Goal: Communication & Community: Ask a question

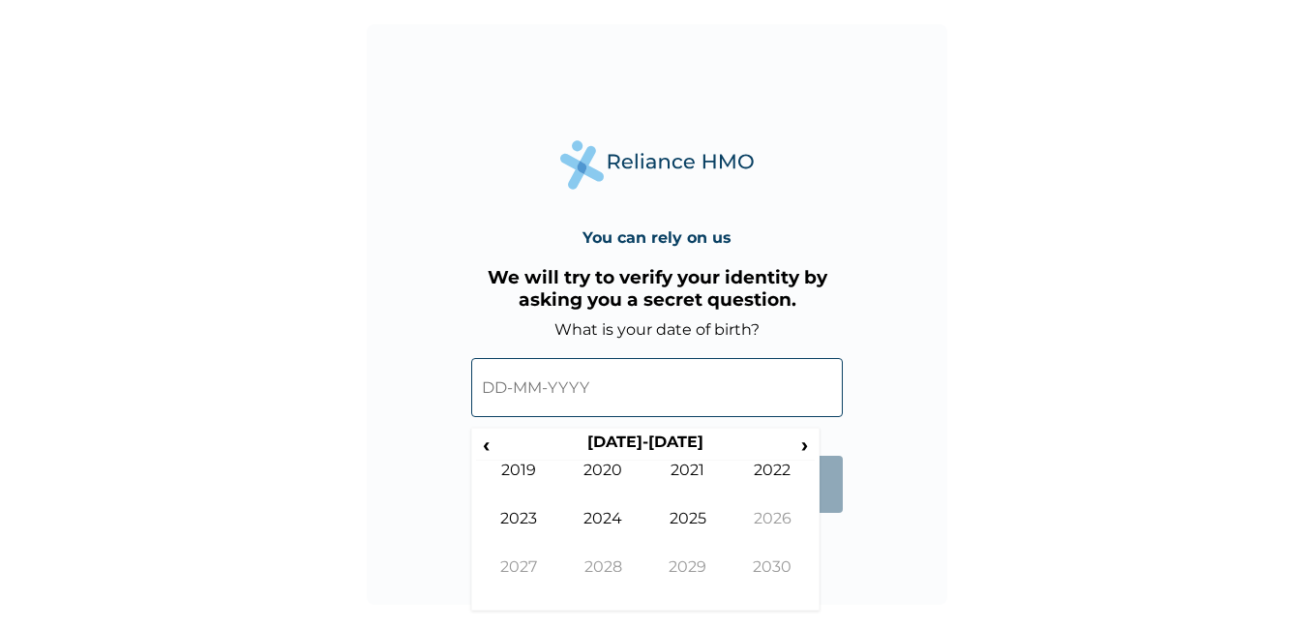
click at [501, 394] on input "text" at bounding box center [657, 387] width 372 height 59
click at [483, 450] on span "‹" at bounding box center [486, 444] width 20 height 24
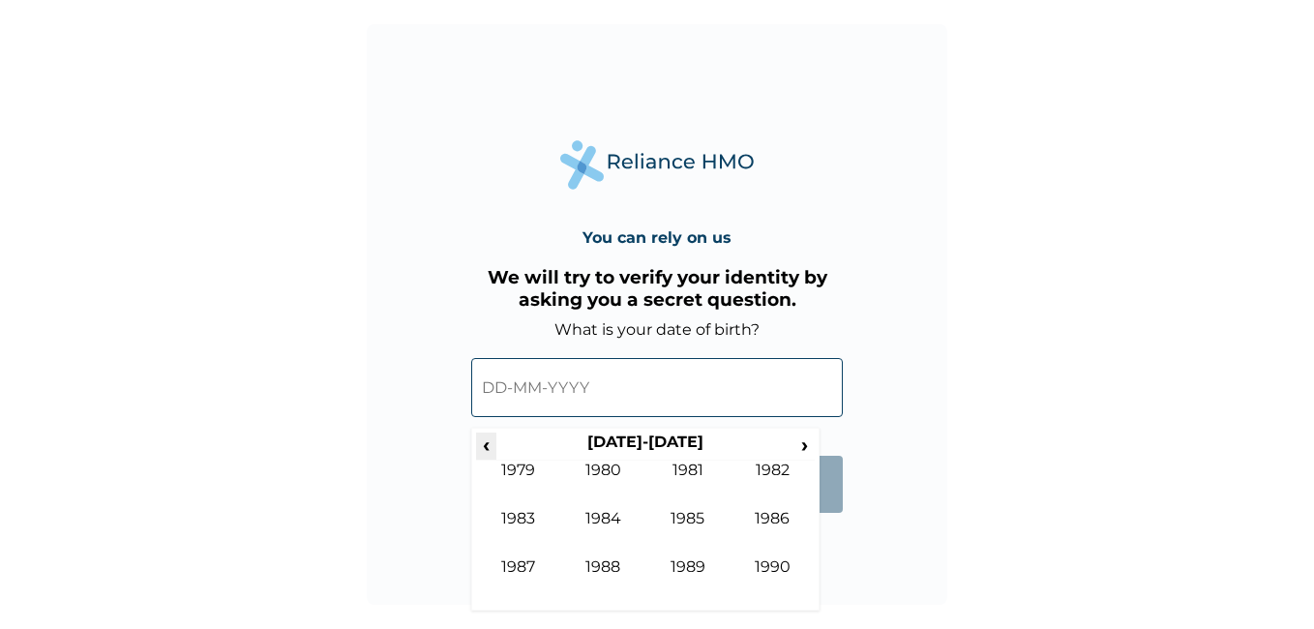
click at [483, 450] on span "‹" at bounding box center [486, 444] width 20 height 24
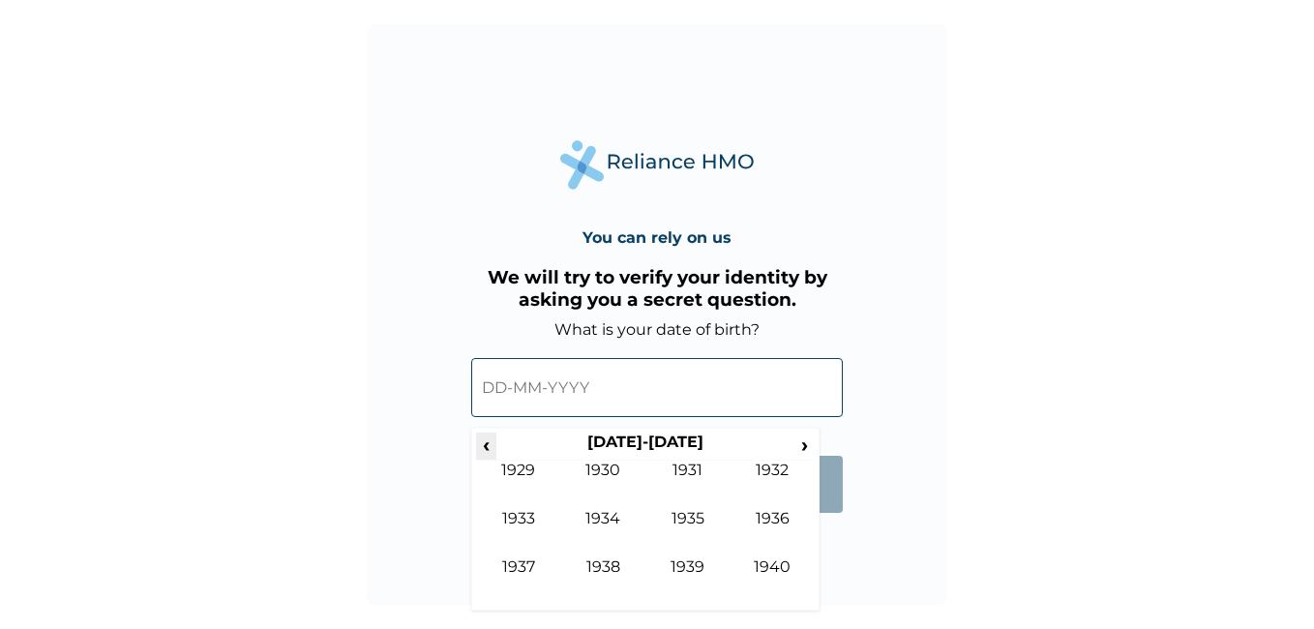
click at [483, 450] on span "‹" at bounding box center [486, 444] width 20 height 24
click at [807, 443] on span "›" at bounding box center [804, 444] width 21 height 24
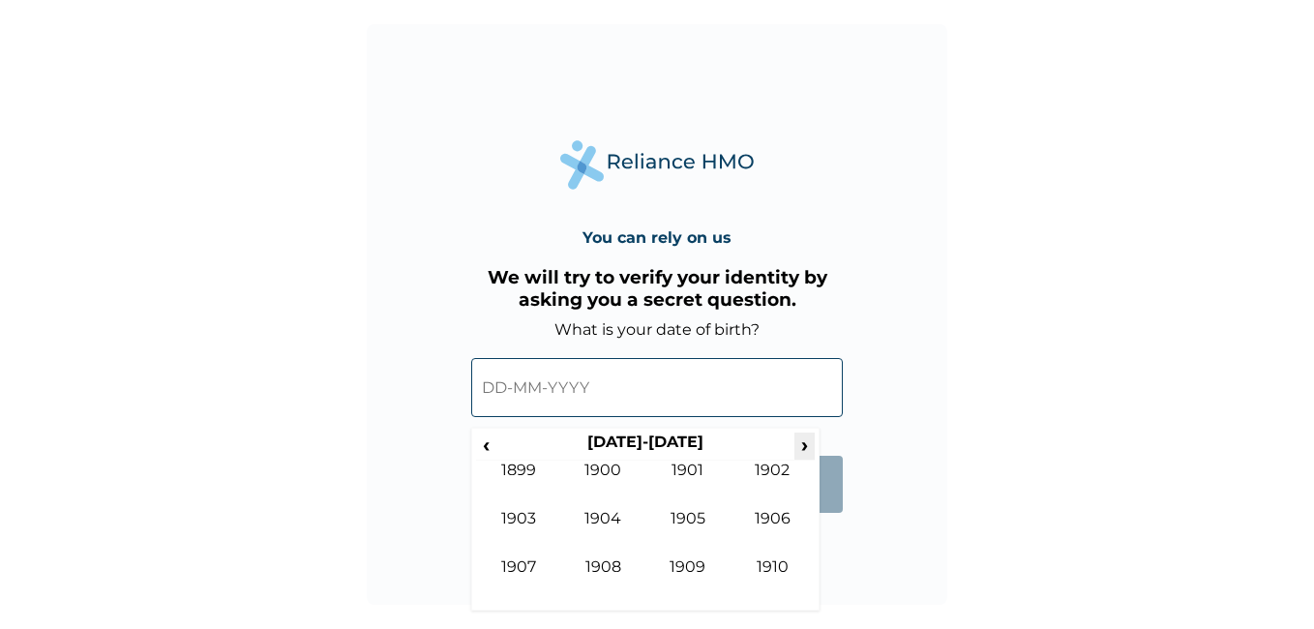
click at [807, 443] on span "›" at bounding box center [804, 444] width 21 height 24
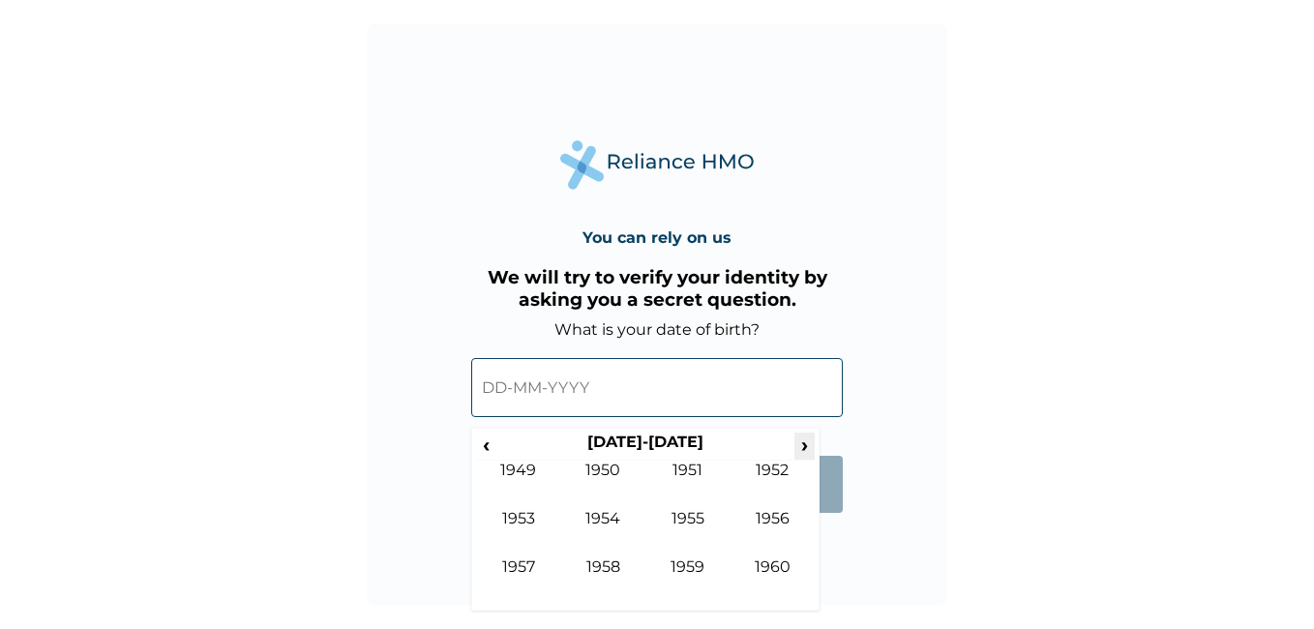
click at [807, 443] on span "›" at bounding box center [804, 444] width 21 height 24
click at [700, 515] on td "1985" at bounding box center [687, 533] width 85 height 48
click at [526, 525] on td "May" at bounding box center [518, 533] width 85 height 48
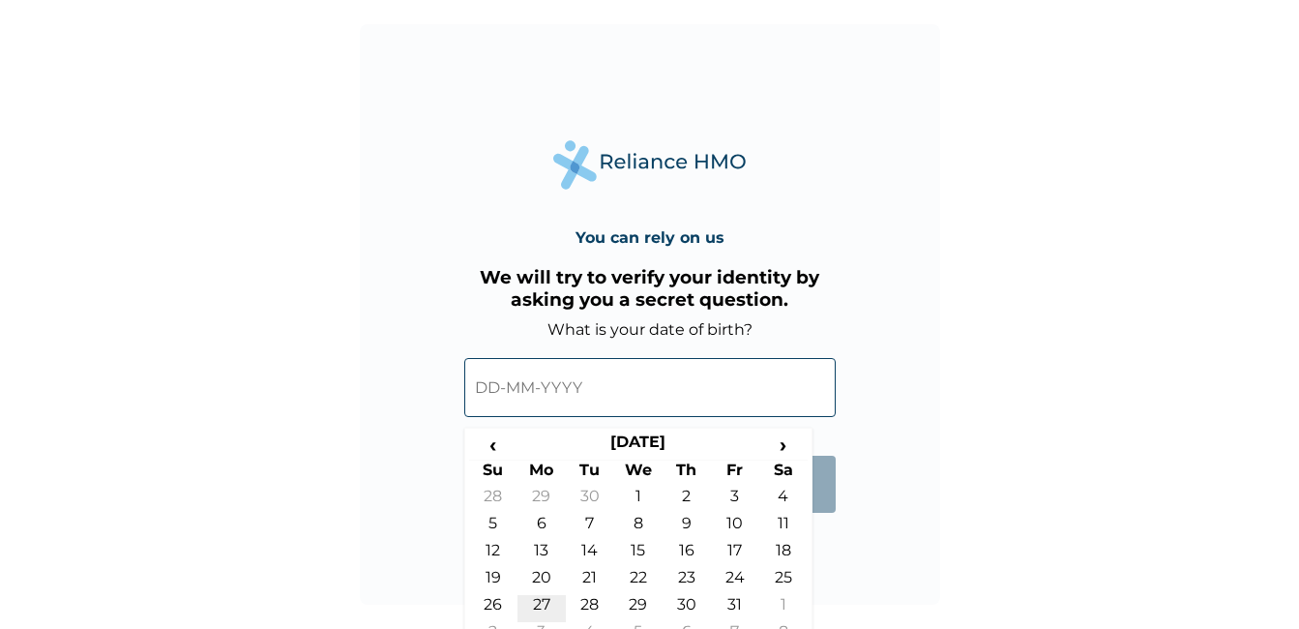
click at [546, 604] on td "27" at bounding box center [542, 608] width 48 height 27
type input "27-05-1985"
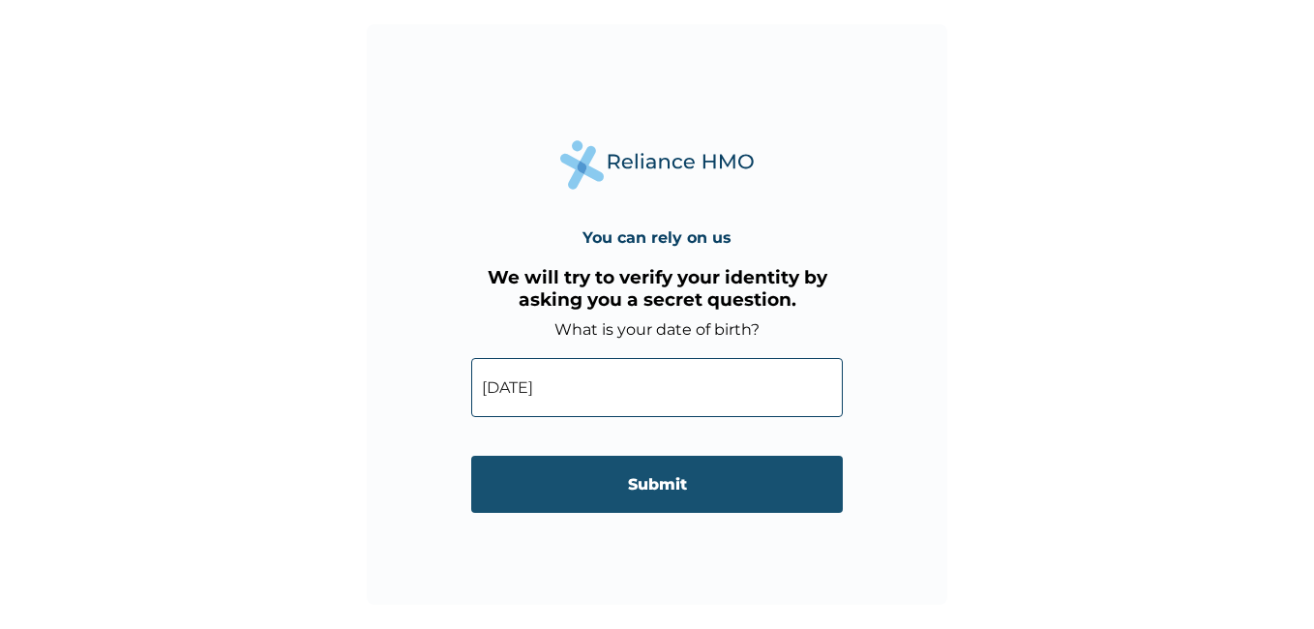
click at [684, 483] on input "Submit" at bounding box center [657, 484] width 372 height 57
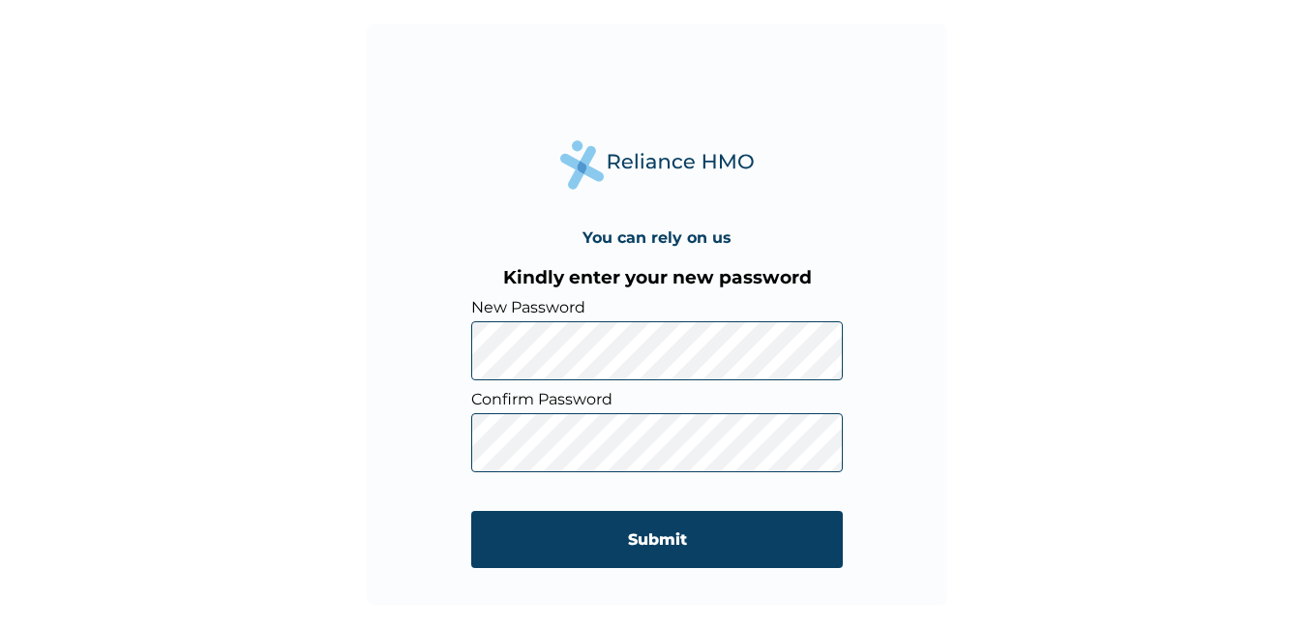
click at [910, 431] on div "You can rely on us Kindly enter your new password New Password Confirm Password…" at bounding box center [657, 314] width 580 height 580
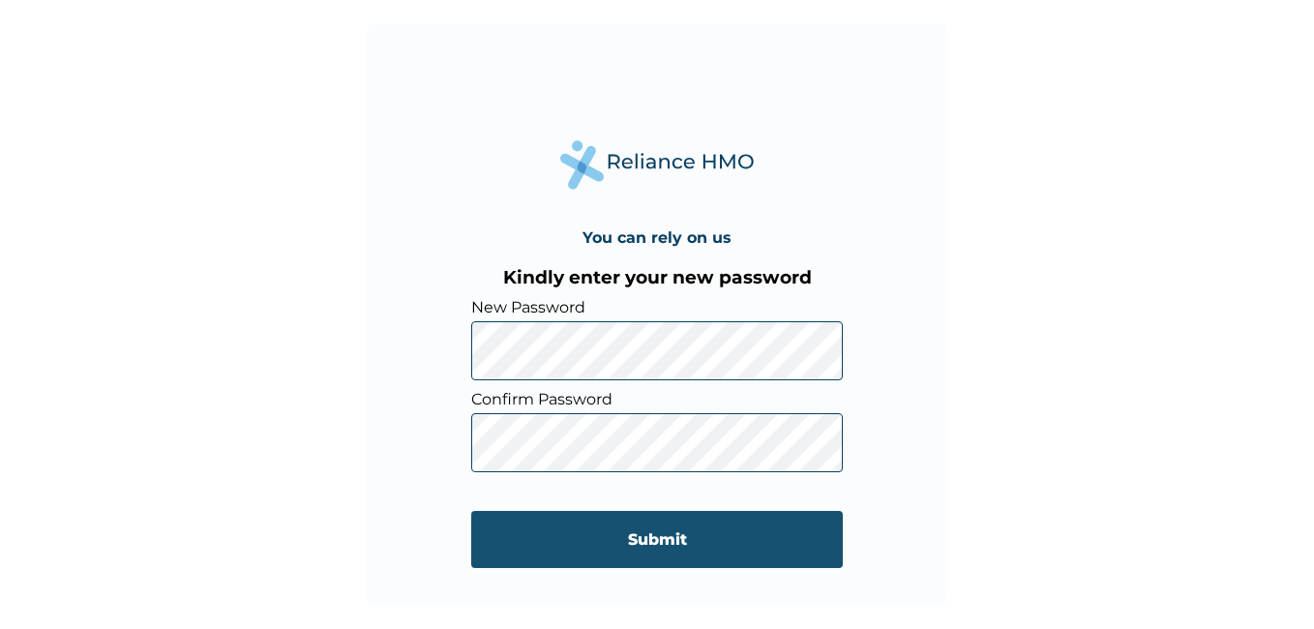
click at [701, 530] on input "Submit" at bounding box center [657, 539] width 372 height 57
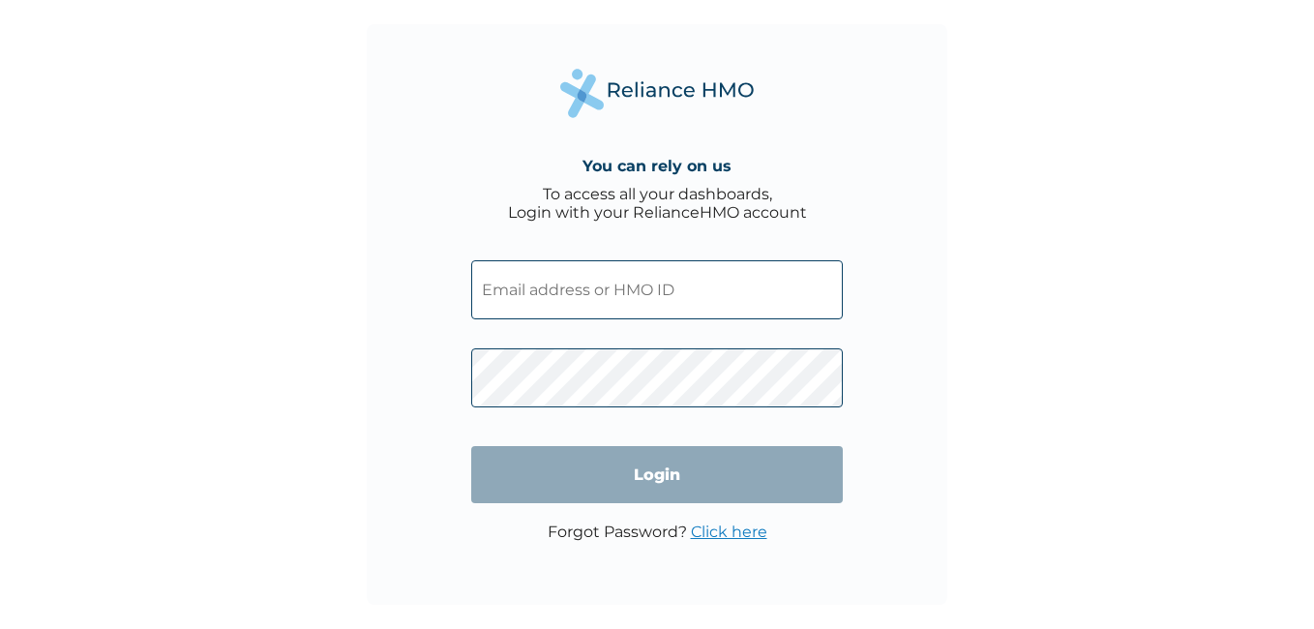
type input "PPY/10037/A"
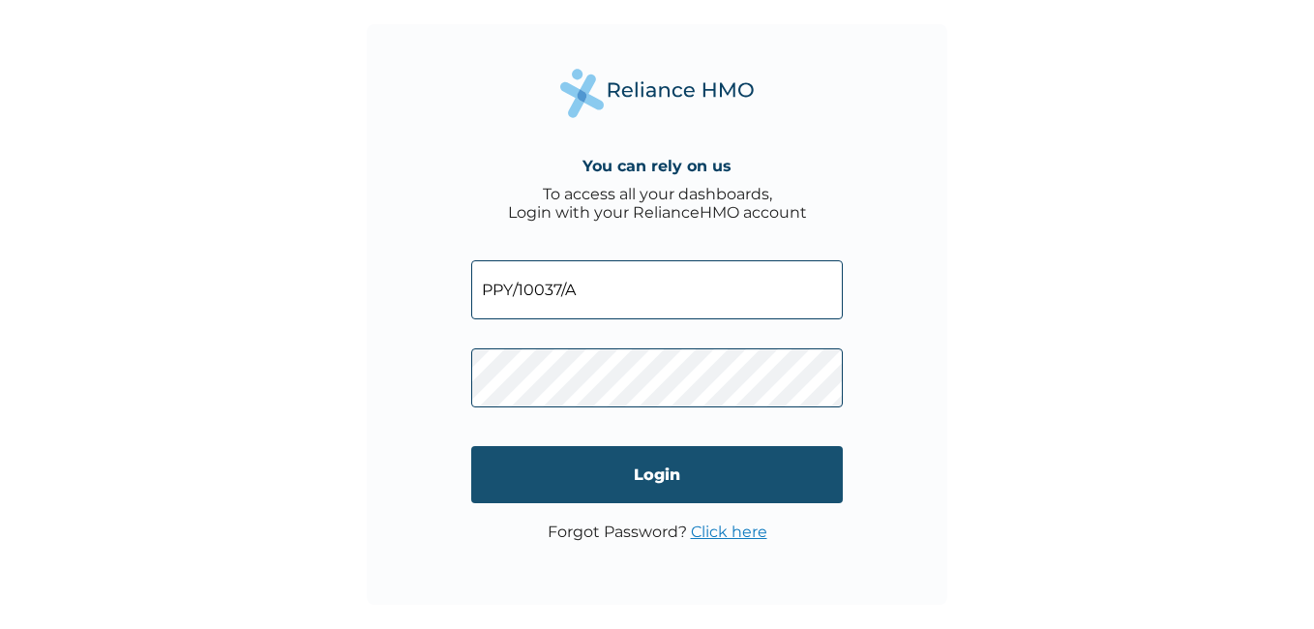
click at [667, 467] on input "Login" at bounding box center [657, 474] width 372 height 57
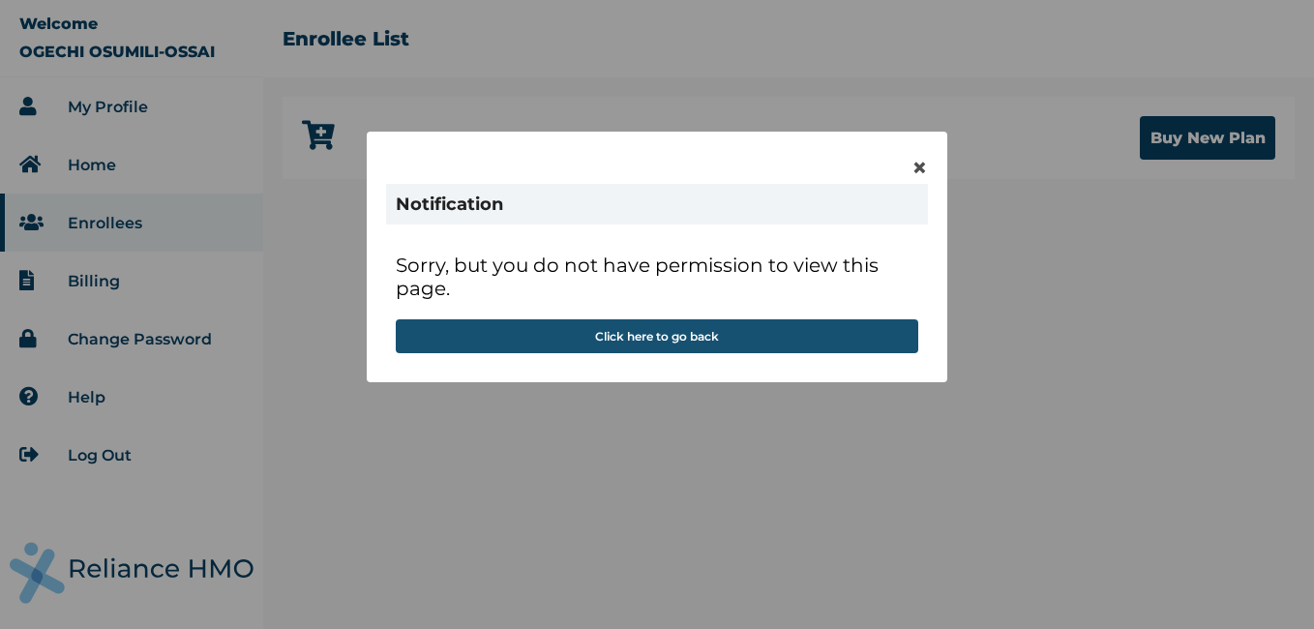
click at [674, 335] on button "Click here to go back" at bounding box center [657, 336] width 522 height 34
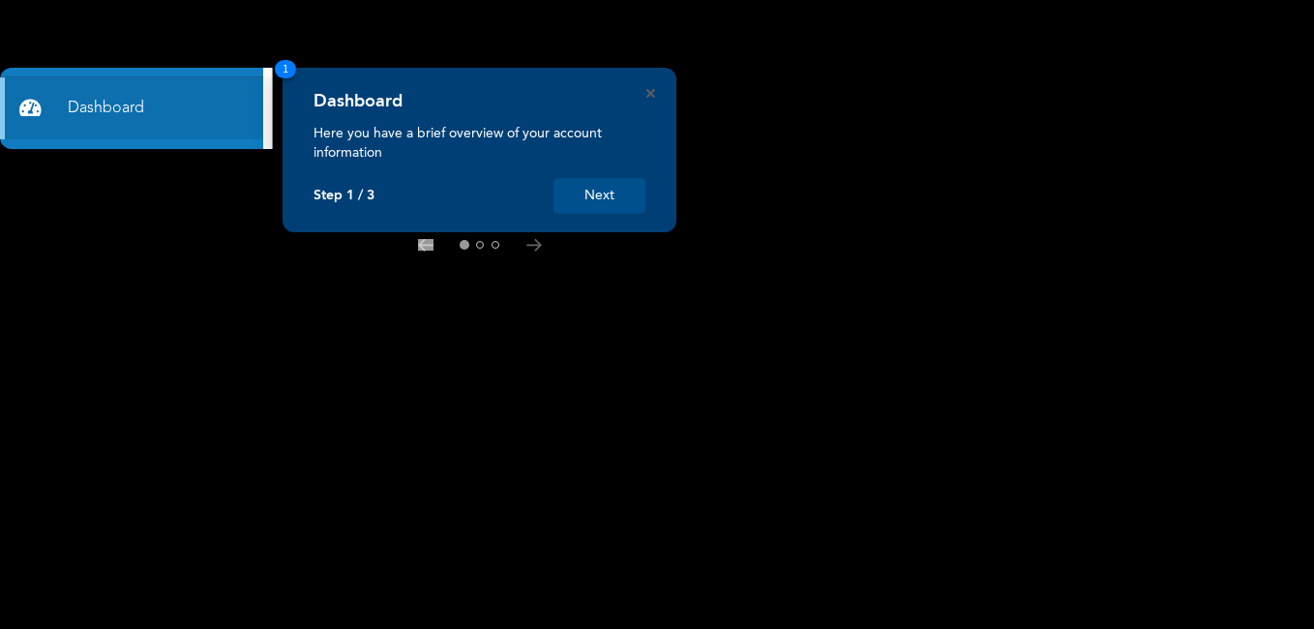
click at [617, 199] on button "Next" at bounding box center [599, 196] width 92 height 36
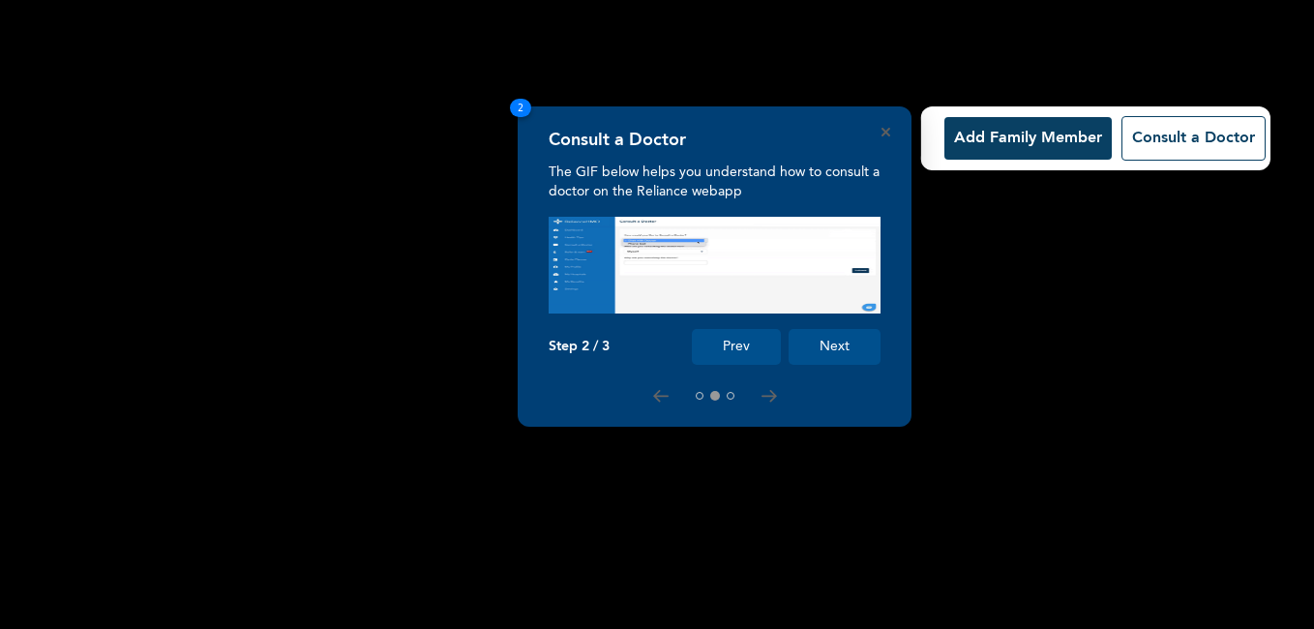
click at [835, 340] on button "Next" at bounding box center [834, 347] width 92 height 36
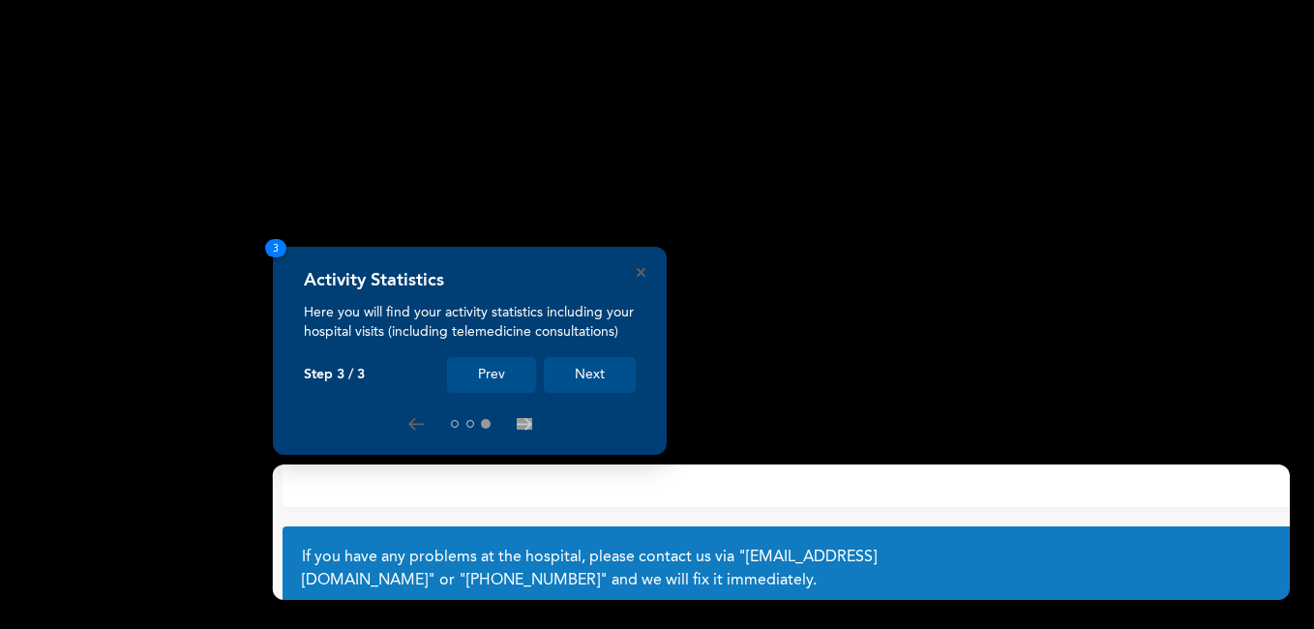
scroll to position [134, 0]
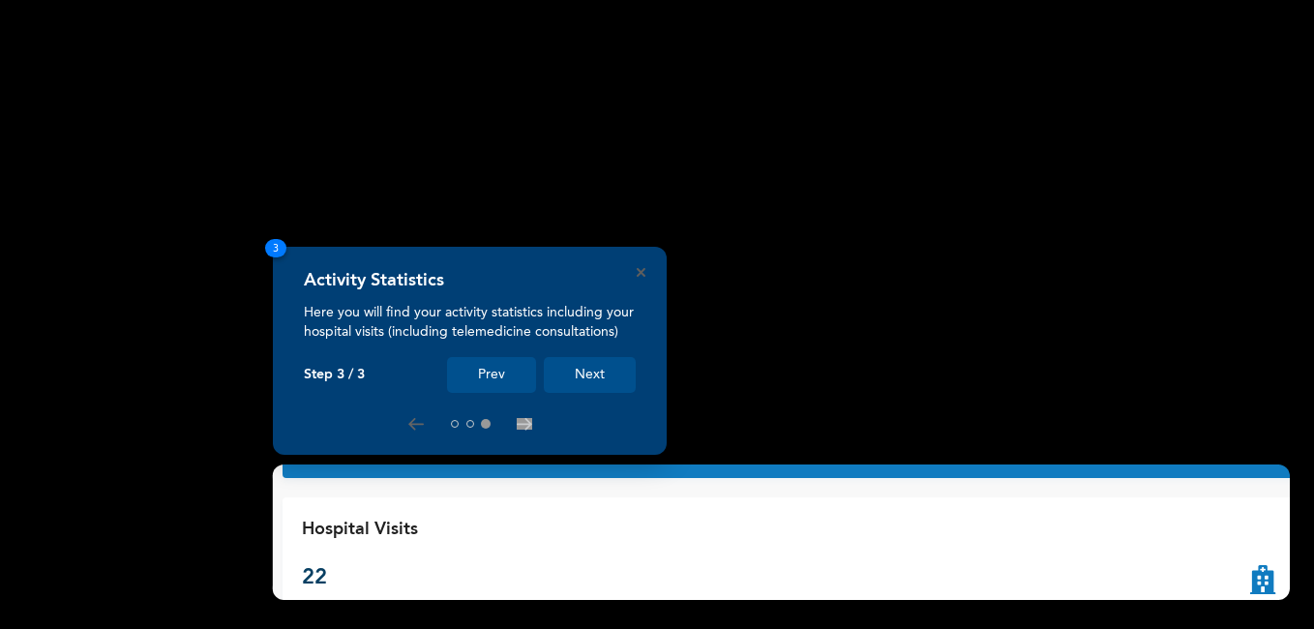
click at [588, 373] on button "Next" at bounding box center [590, 375] width 92 height 36
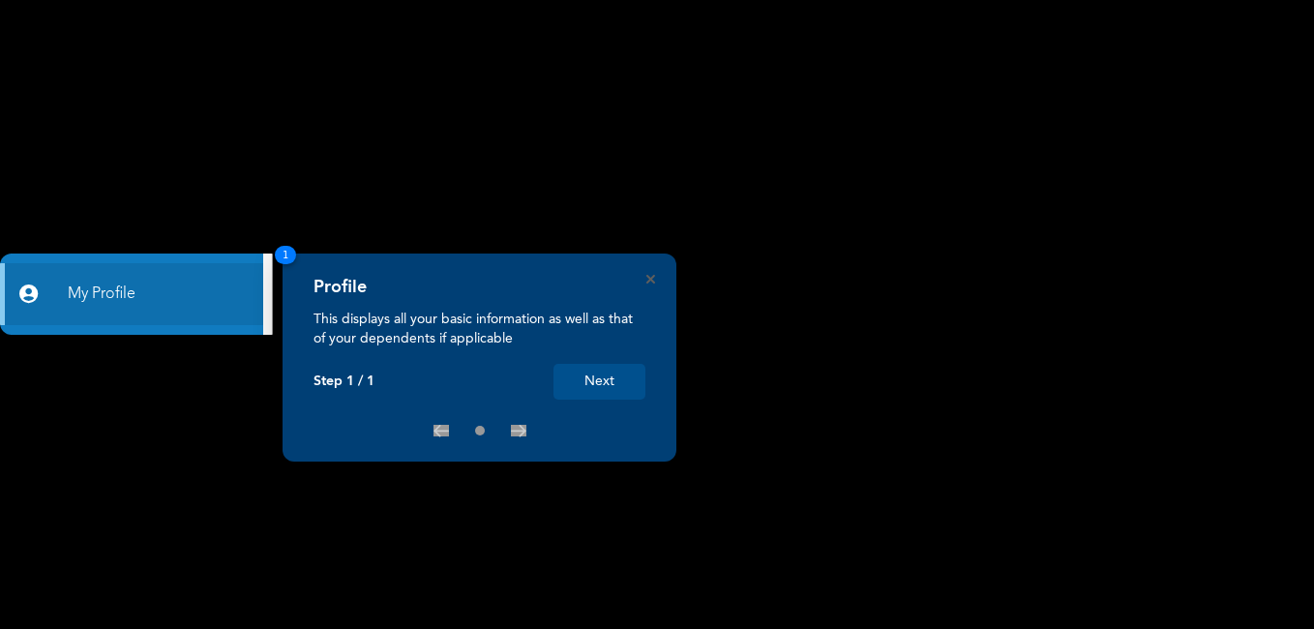
drag, startPoint x: 0, startPoint y: 0, endPoint x: 588, endPoint y: 373, distance: 696.8
click at [588, 373] on button "Next" at bounding box center [599, 382] width 92 height 36
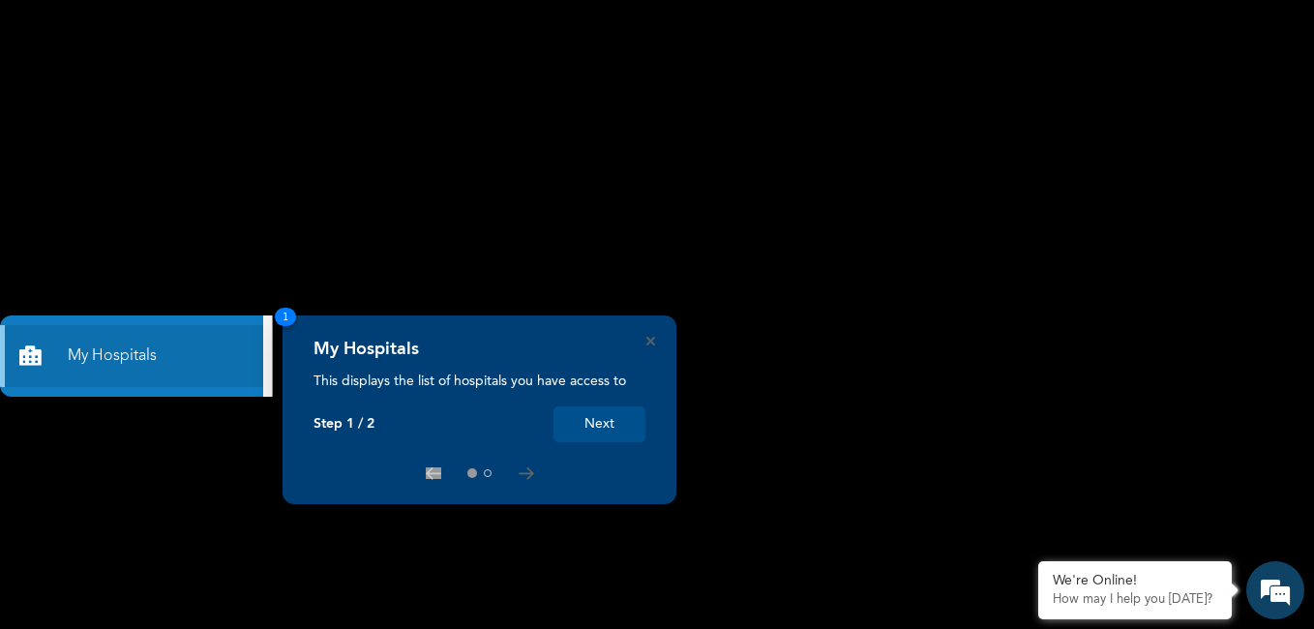
click at [598, 430] on button "Next" at bounding box center [599, 424] width 92 height 36
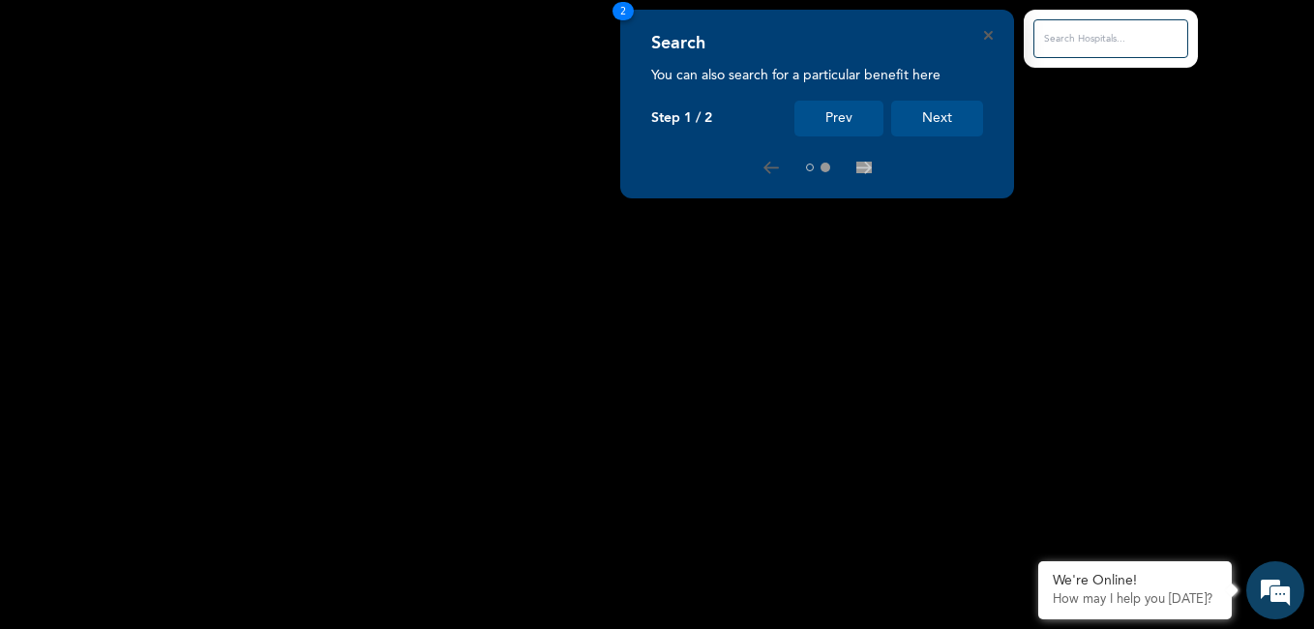
click at [947, 119] on button "Next" at bounding box center [937, 119] width 92 height 36
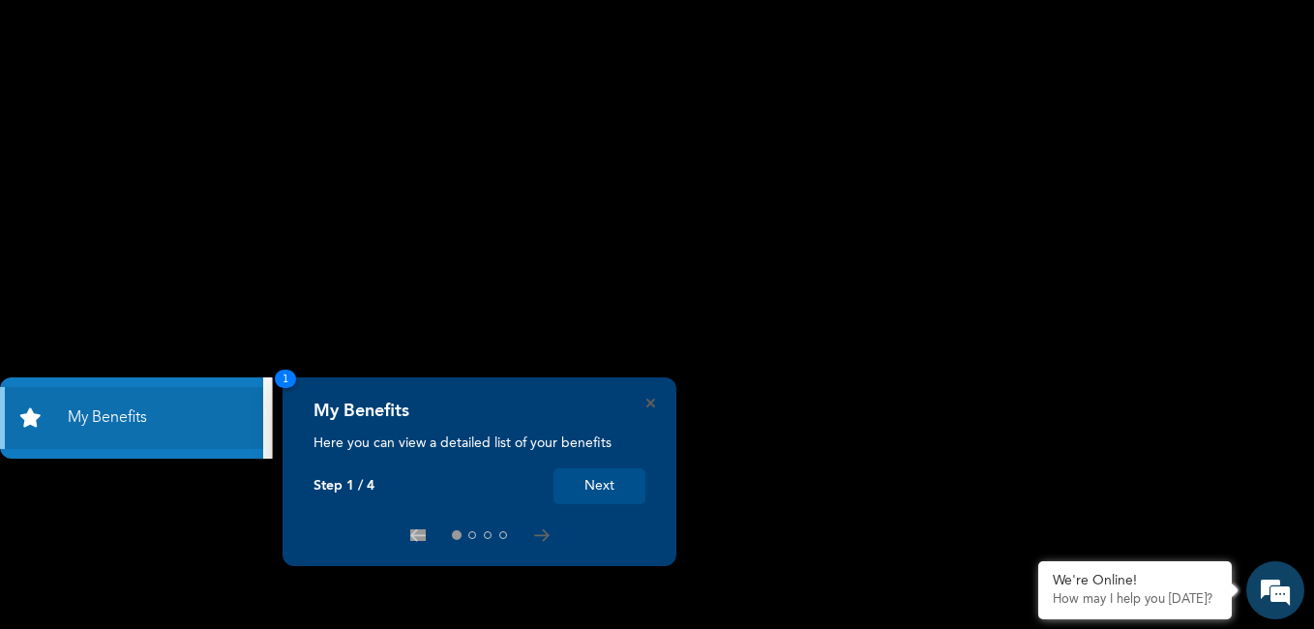
click at [587, 482] on button "Next" at bounding box center [599, 486] width 92 height 36
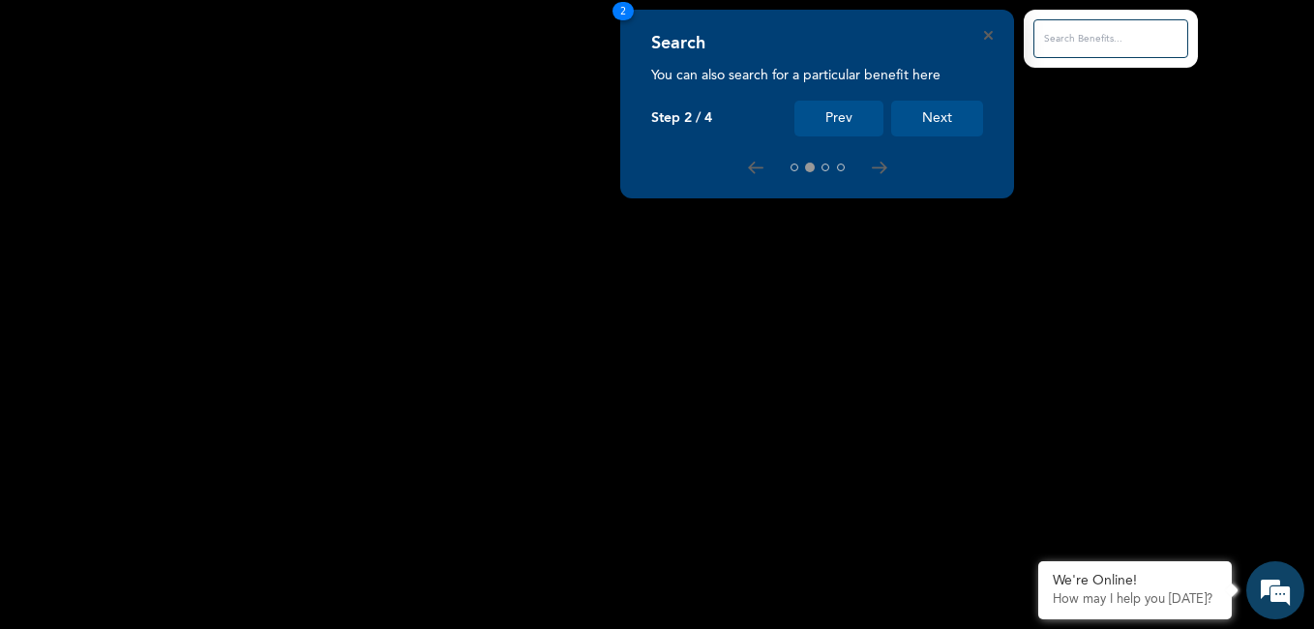
click at [943, 114] on button "Next" at bounding box center [937, 119] width 92 height 36
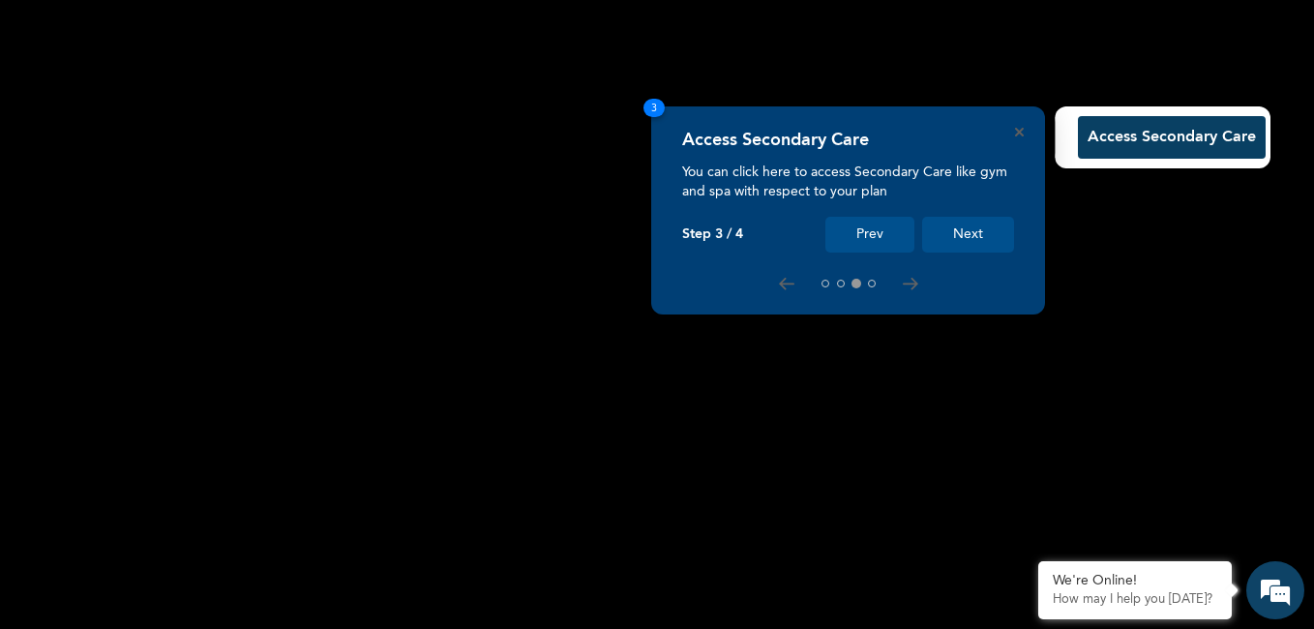
click at [967, 241] on button "Next" at bounding box center [968, 235] width 92 height 36
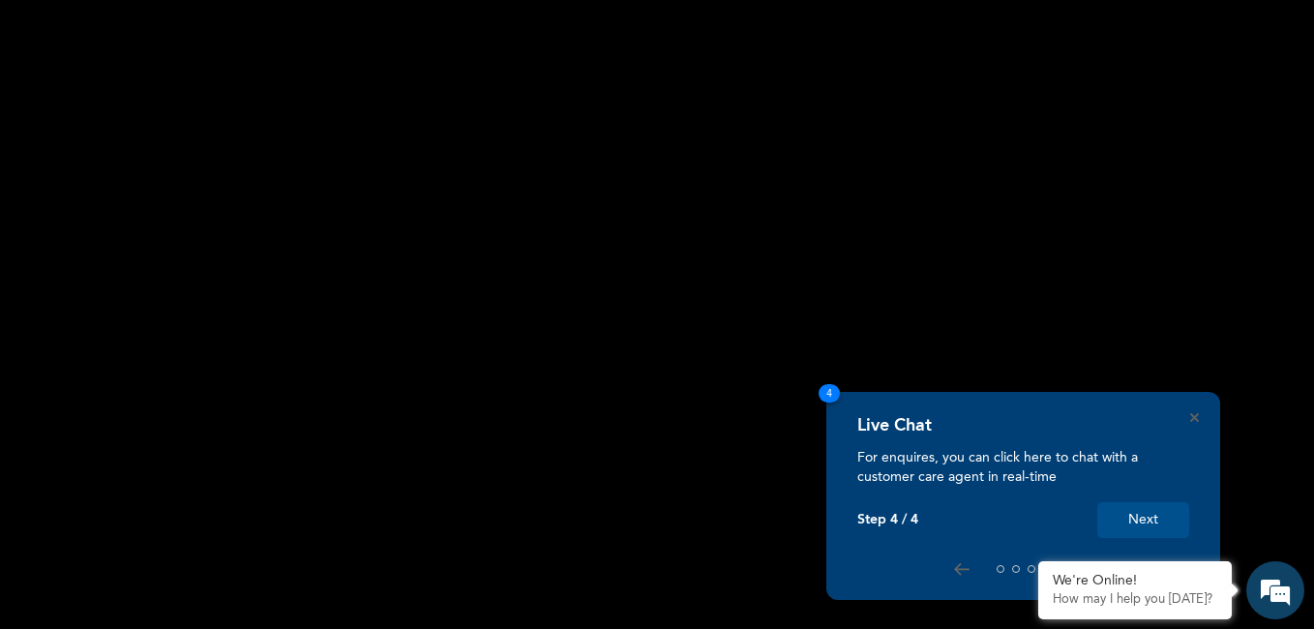
click at [1145, 518] on button "Next" at bounding box center [1143, 520] width 92 height 36
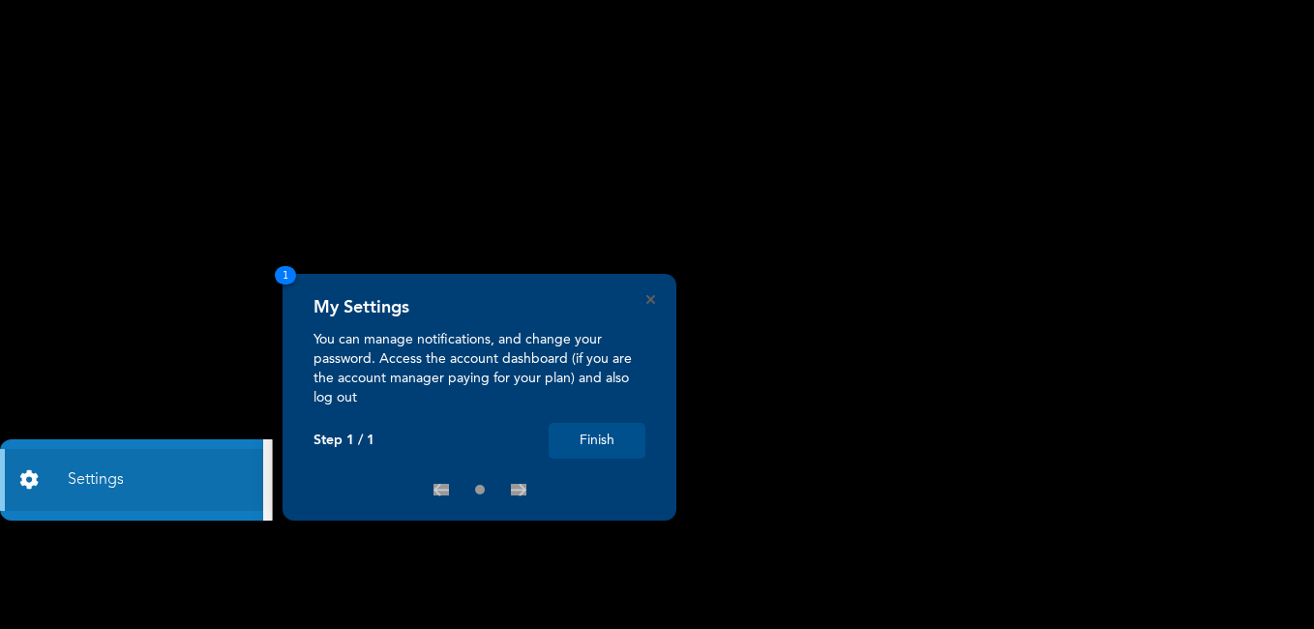
click at [625, 438] on button "Finish" at bounding box center [597, 441] width 97 height 36
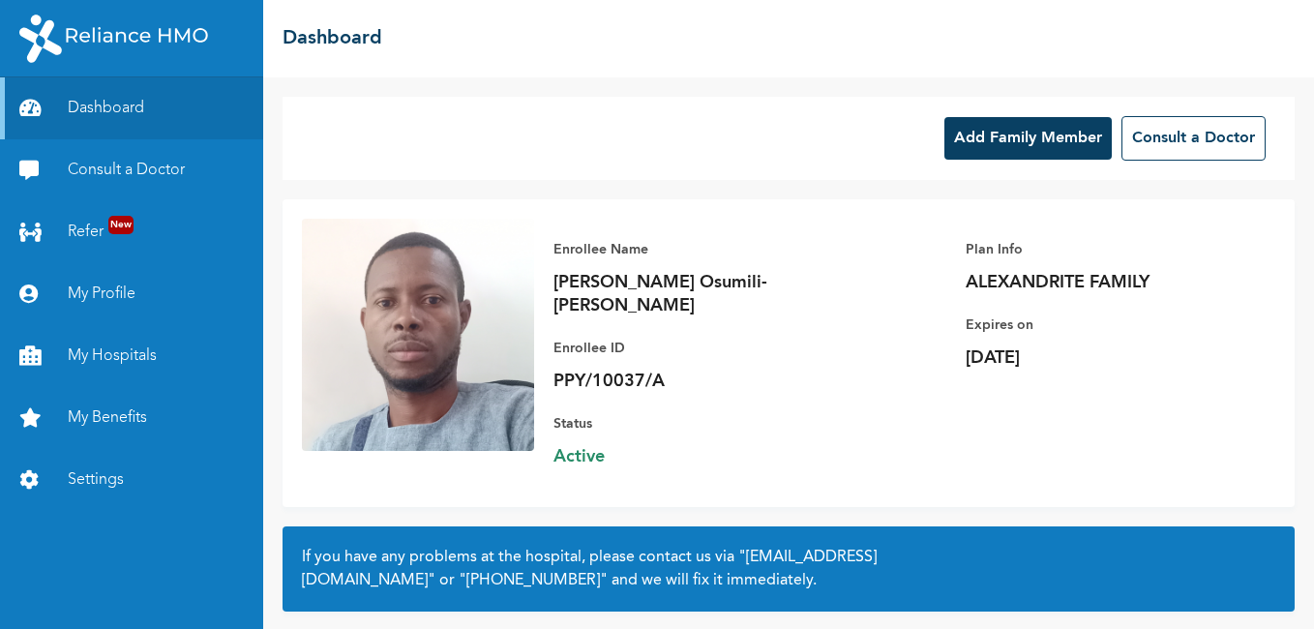
click at [1028, 137] on button "Add Family Member" at bounding box center [1027, 138] width 167 height 43
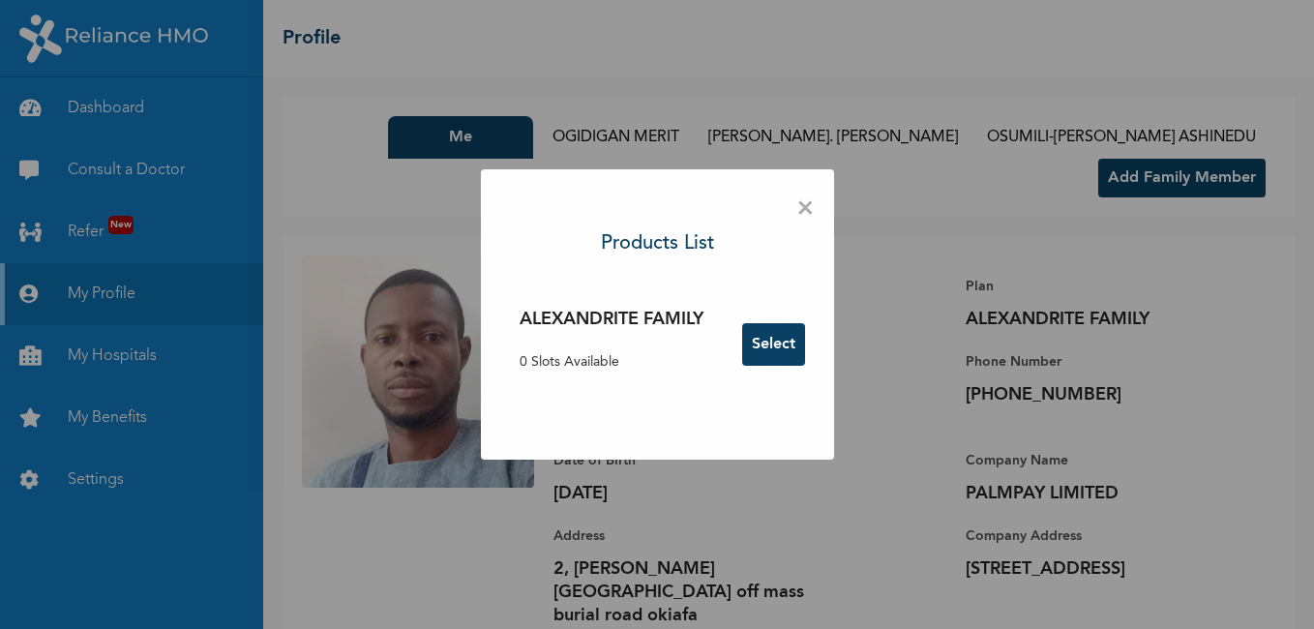
click at [807, 209] on span "×" at bounding box center [805, 209] width 18 height 41
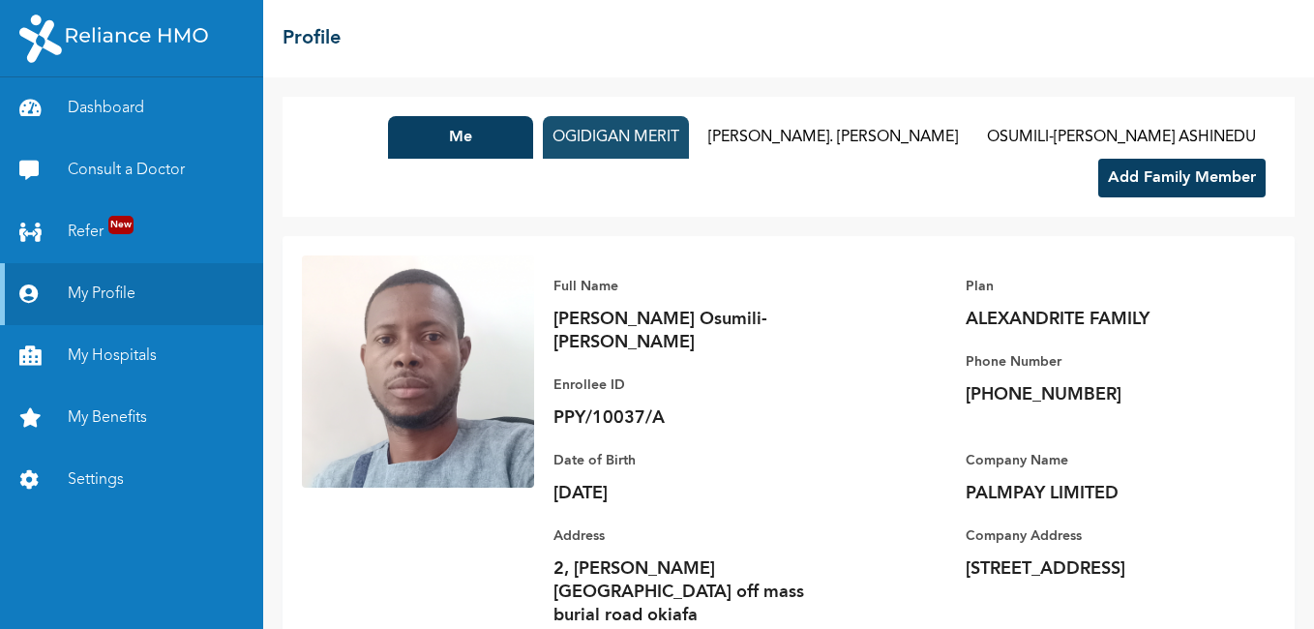
click at [636, 137] on button "OGIDIGAN MERIT" at bounding box center [616, 137] width 146 height 43
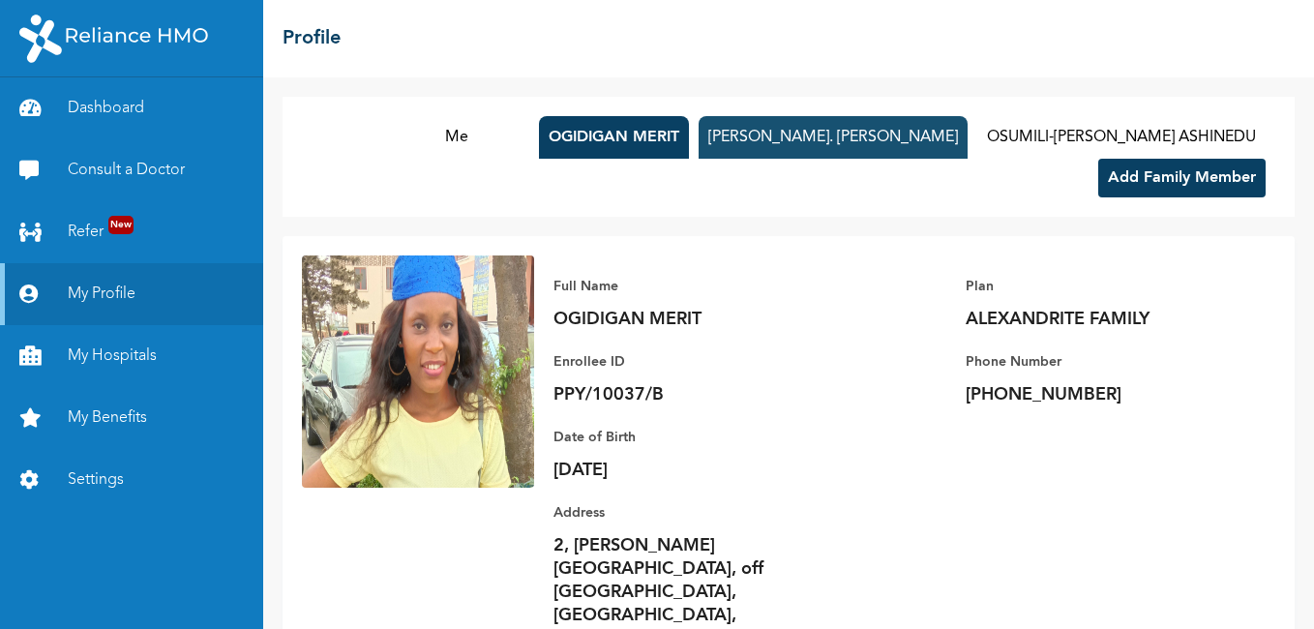
click at [803, 134] on button "Osumili-Ossai. Audrey Ashioma" at bounding box center [833, 137] width 269 height 43
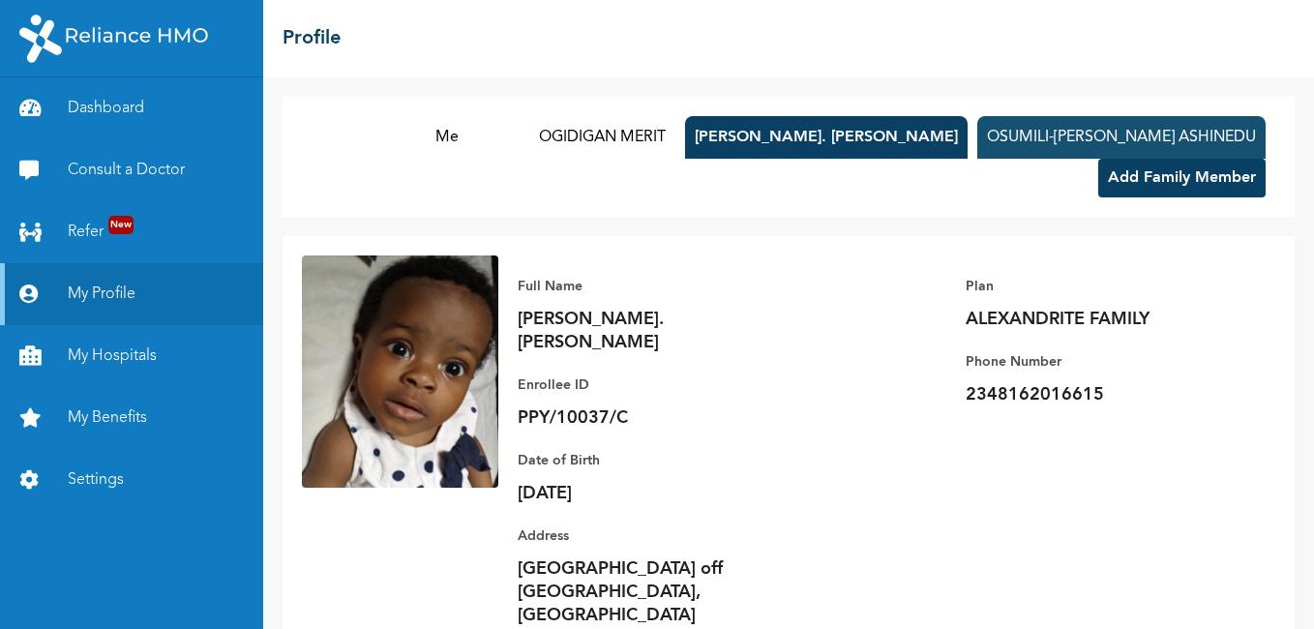
click at [1078, 131] on button "OSUMILI-OSSAI ALBERT ASHINEDU" at bounding box center [1121, 137] width 288 height 43
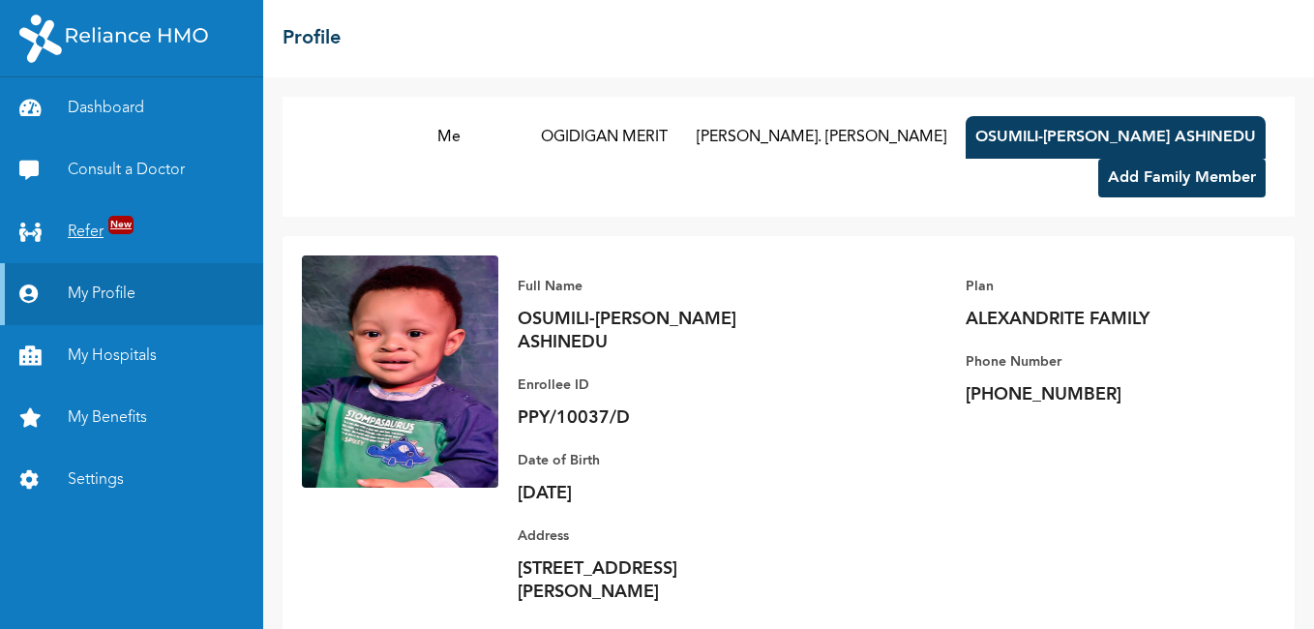
click at [80, 226] on link "Refer New" at bounding box center [131, 232] width 263 height 62
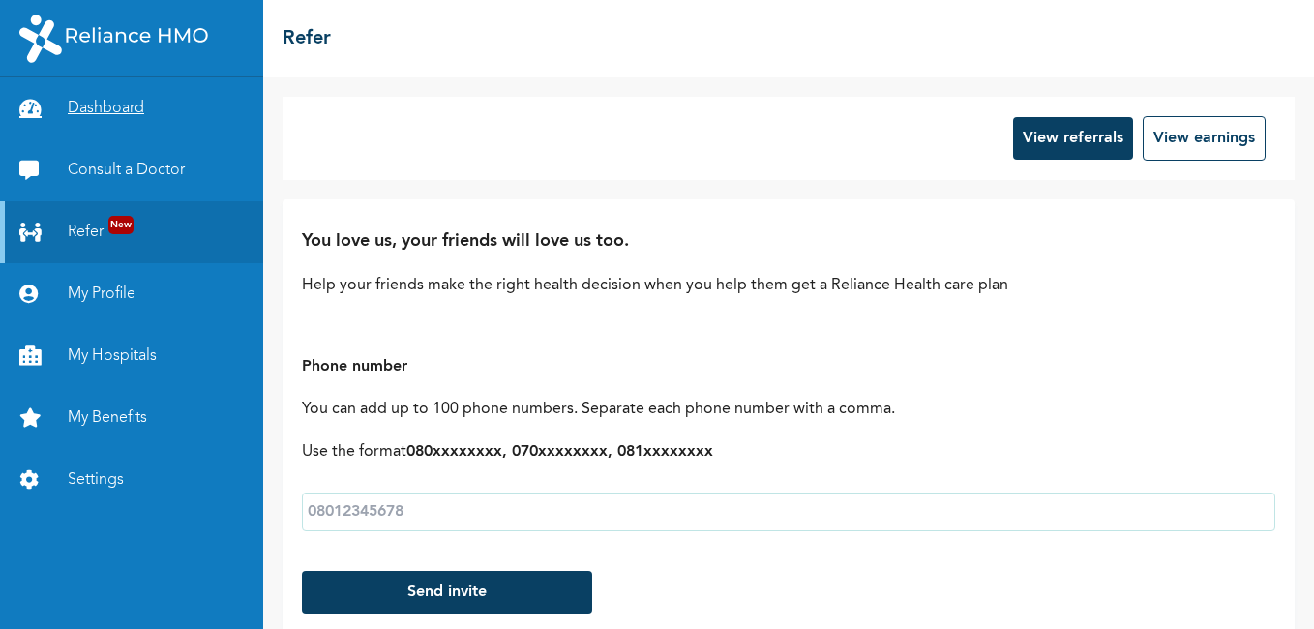
click at [126, 109] on link "Dashboard" at bounding box center [131, 108] width 263 height 62
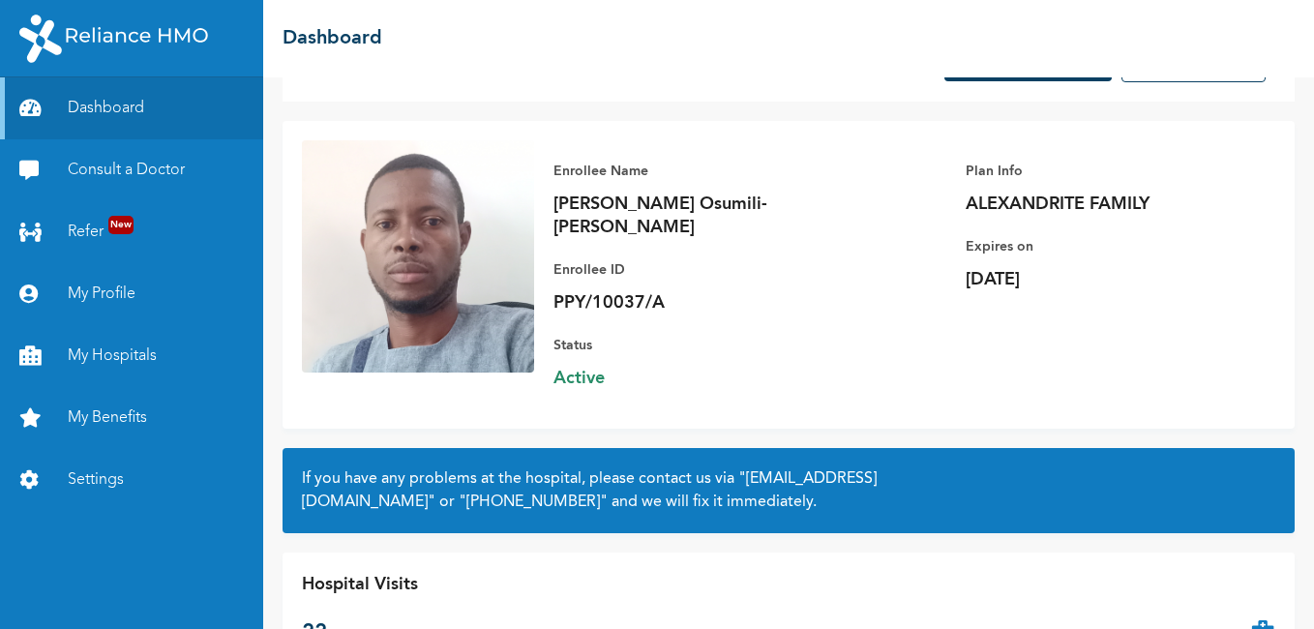
scroll to position [134, 0]
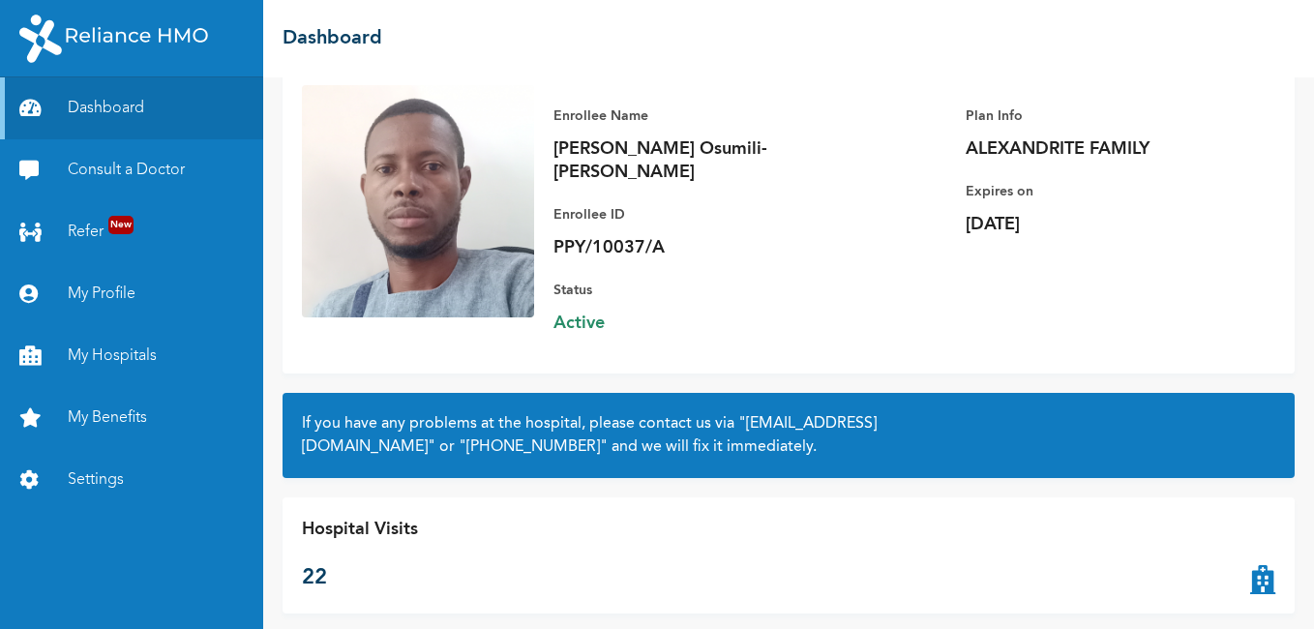
click at [312, 565] on p "22" at bounding box center [360, 578] width 116 height 32
click at [122, 409] on link "My Benefits" at bounding box center [131, 418] width 263 height 62
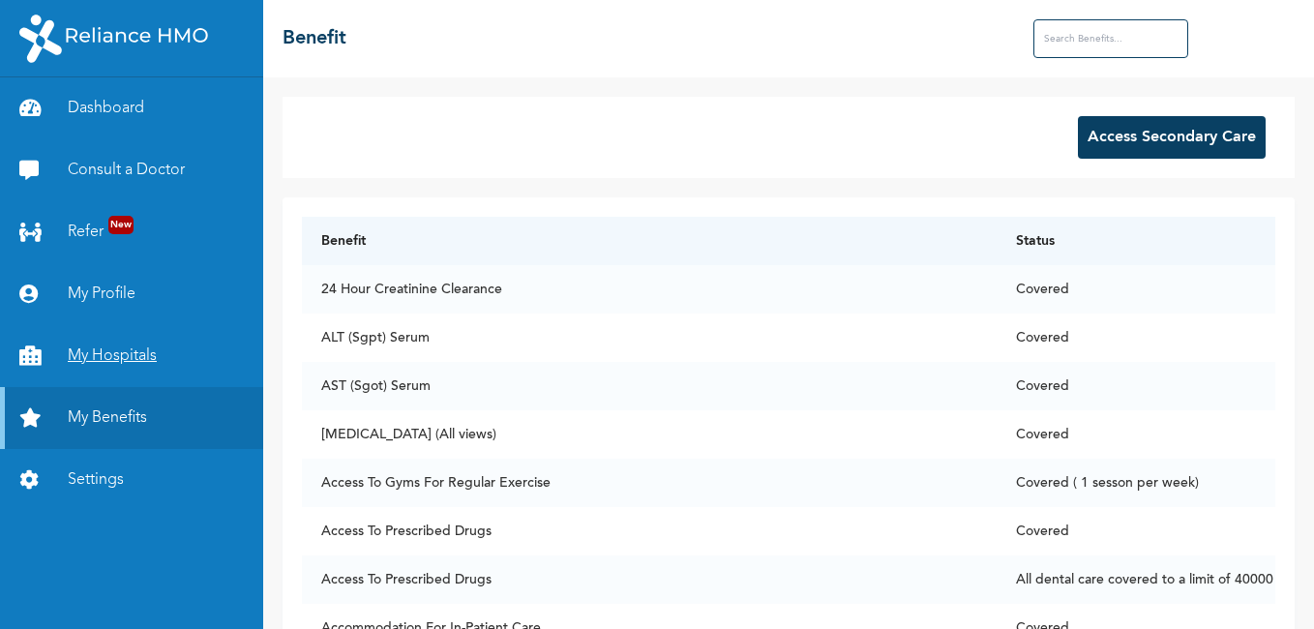
click at [106, 362] on link "My Hospitals" at bounding box center [131, 356] width 263 height 62
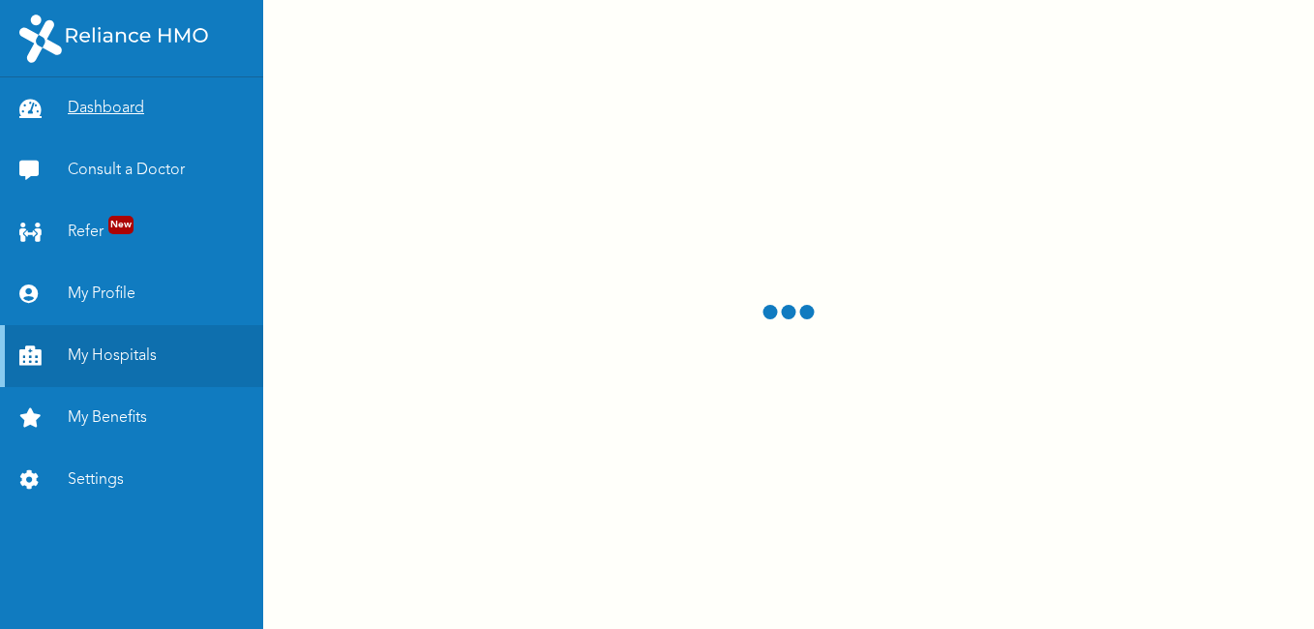
click at [101, 127] on link "Dashboard" at bounding box center [131, 108] width 263 height 62
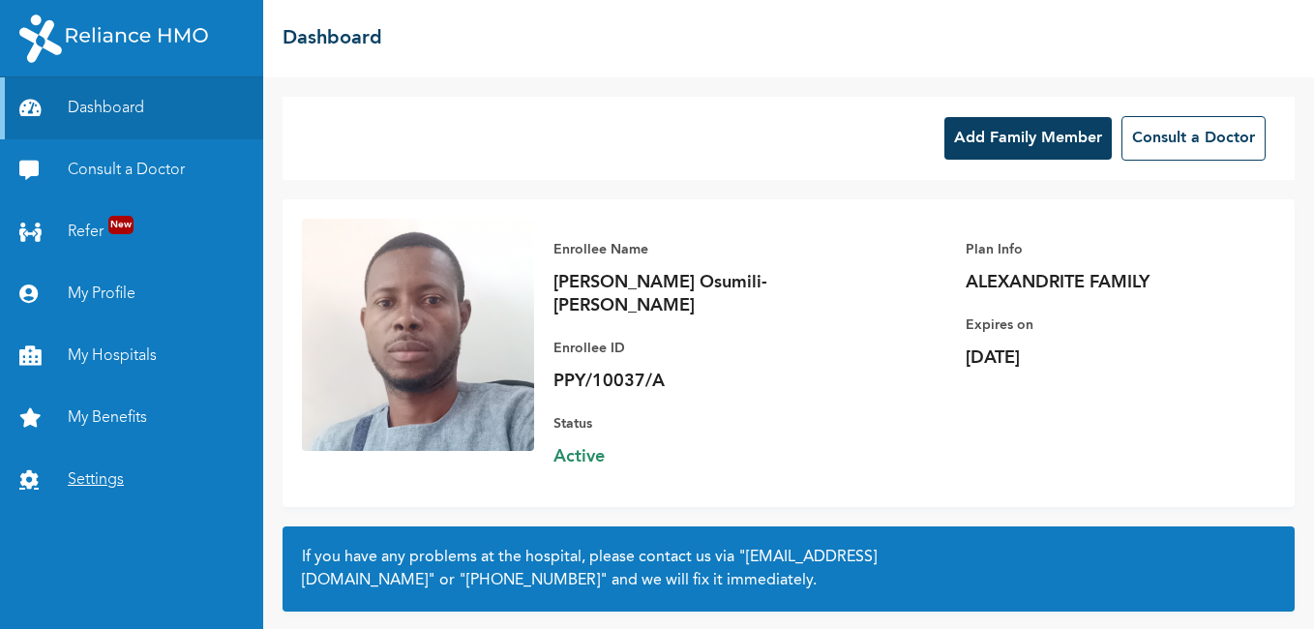
click at [94, 472] on link "Settings" at bounding box center [131, 480] width 263 height 62
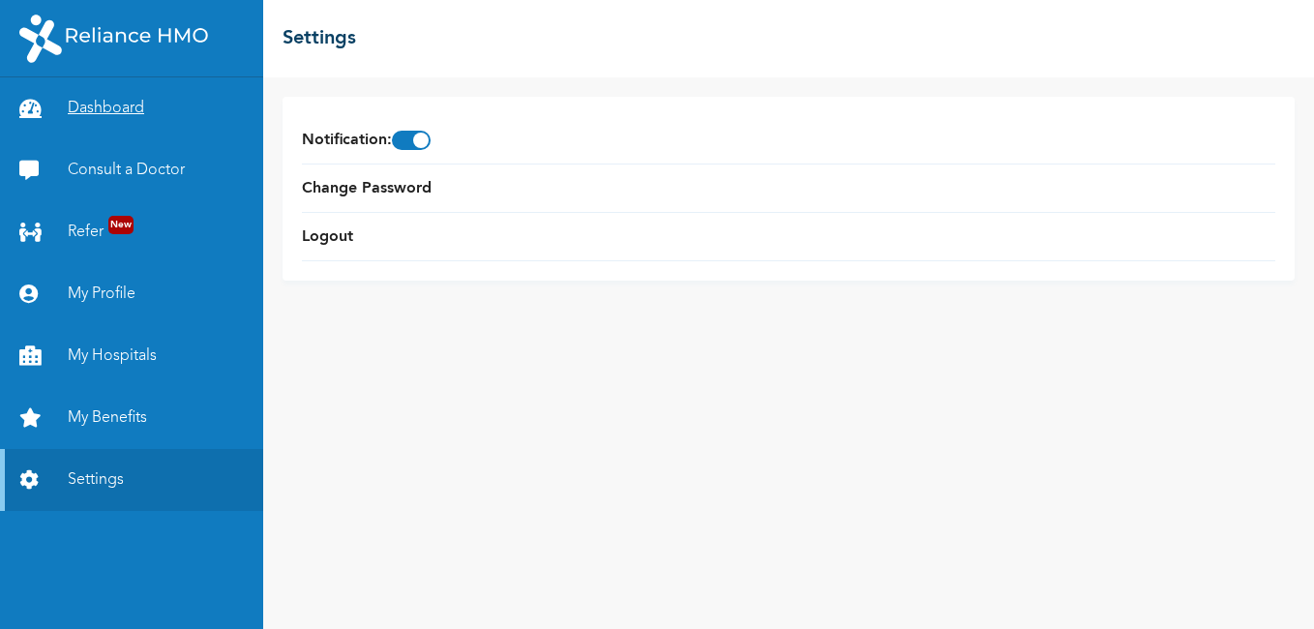
click at [130, 99] on link "Dashboard" at bounding box center [131, 108] width 263 height 62
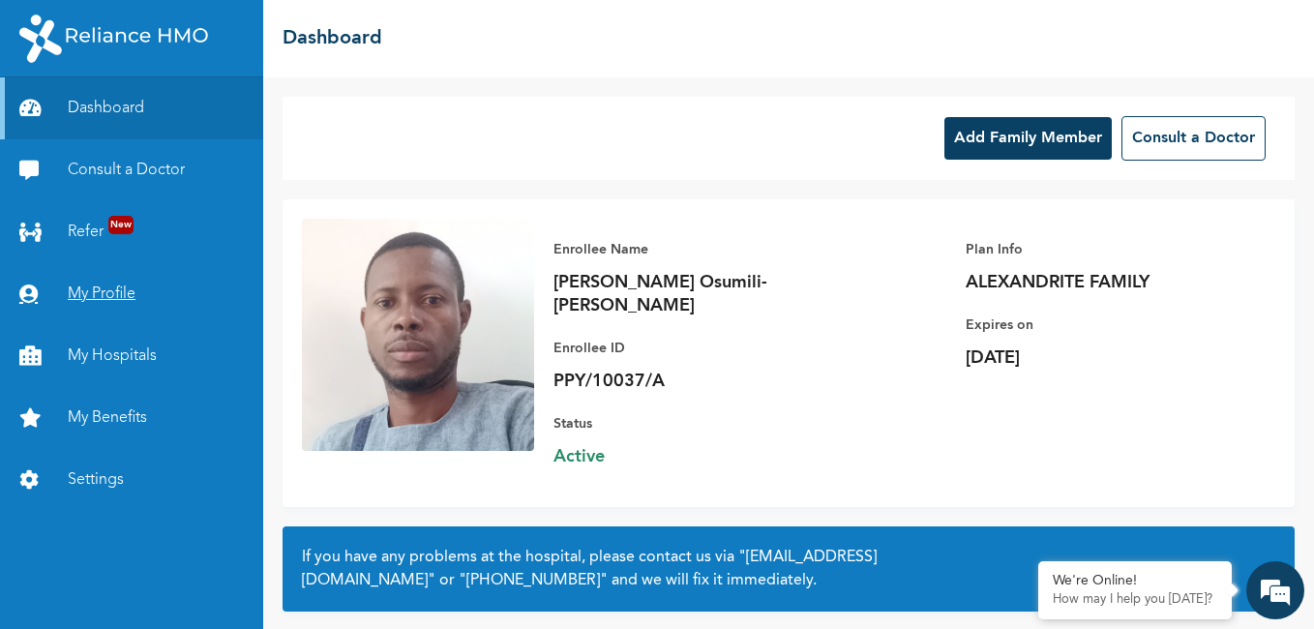
click at [100, 291] on link "My Profile" at bounding box center [131, 294] width 263 height 62
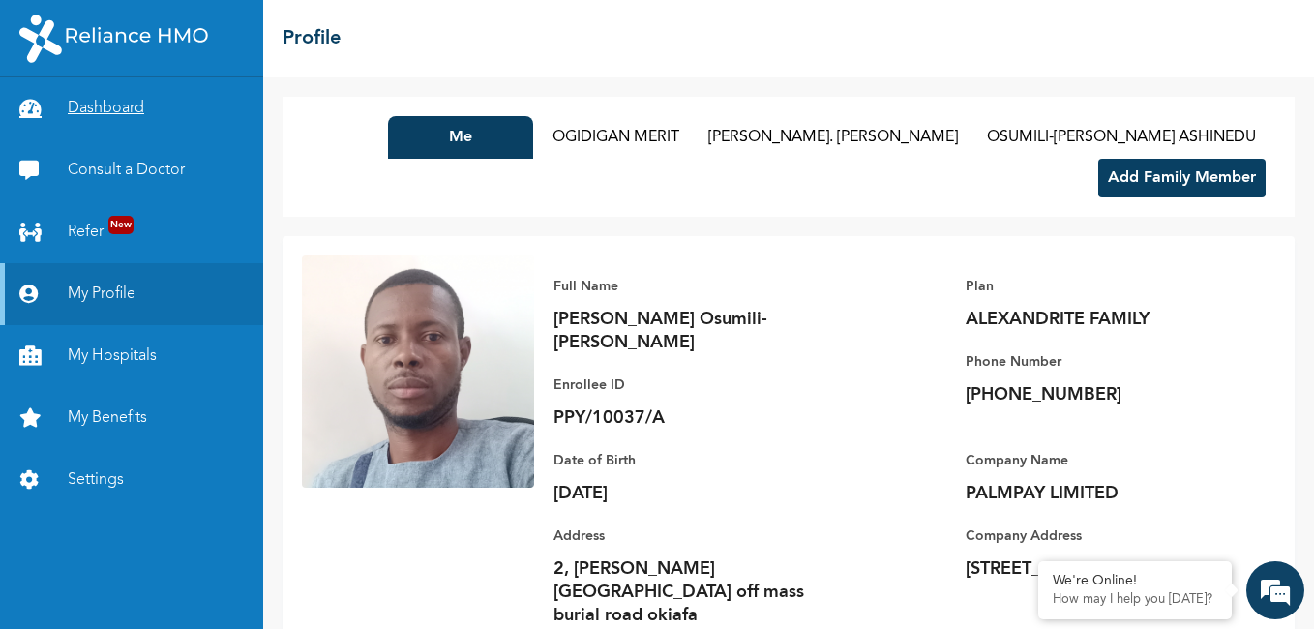
click at [101, 105] on link "Dashboard" at bounding box center [131, 108] width 263 height 62
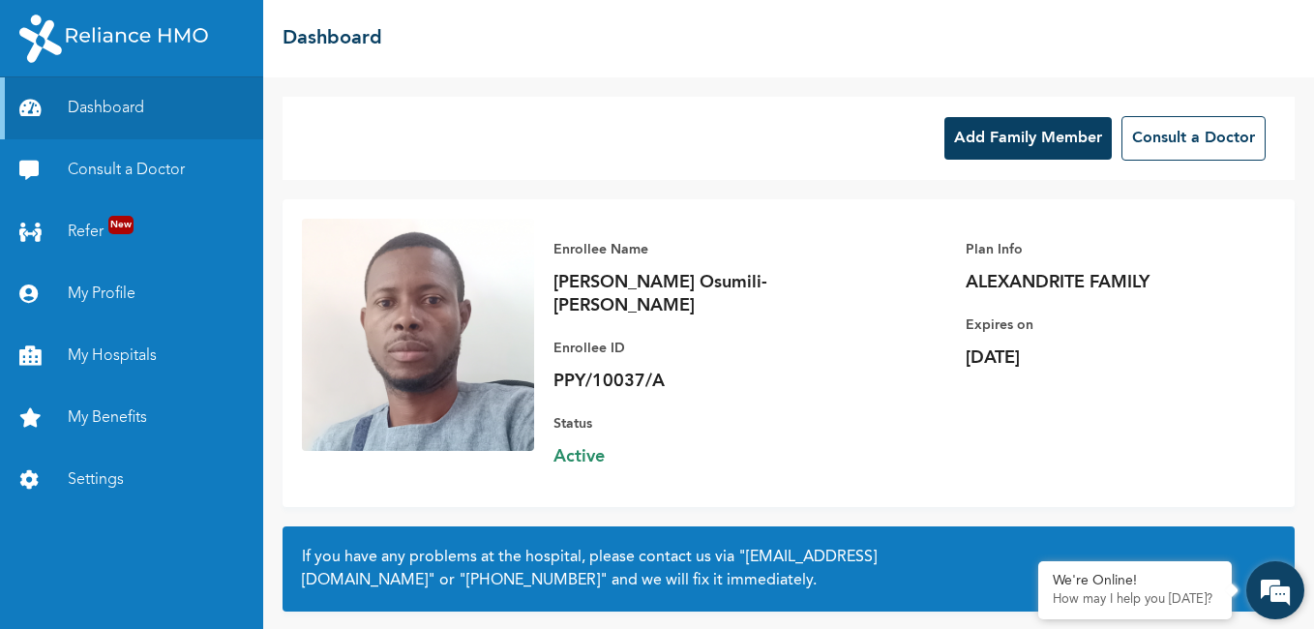
click at [1278, 595] on em at bounding box center [1275, 590] width 52 height 52
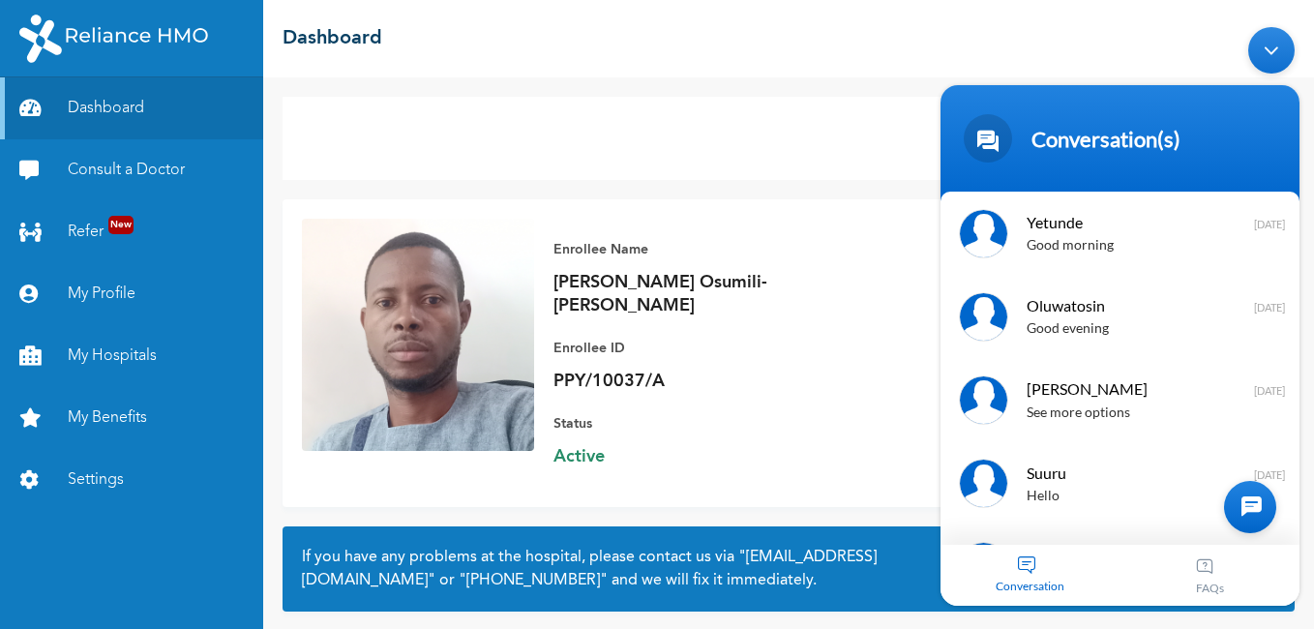
click at [1110, 516] on div "Suuru Hello 1 year ago" at bounding box center [1119, 482] width 359 height 83
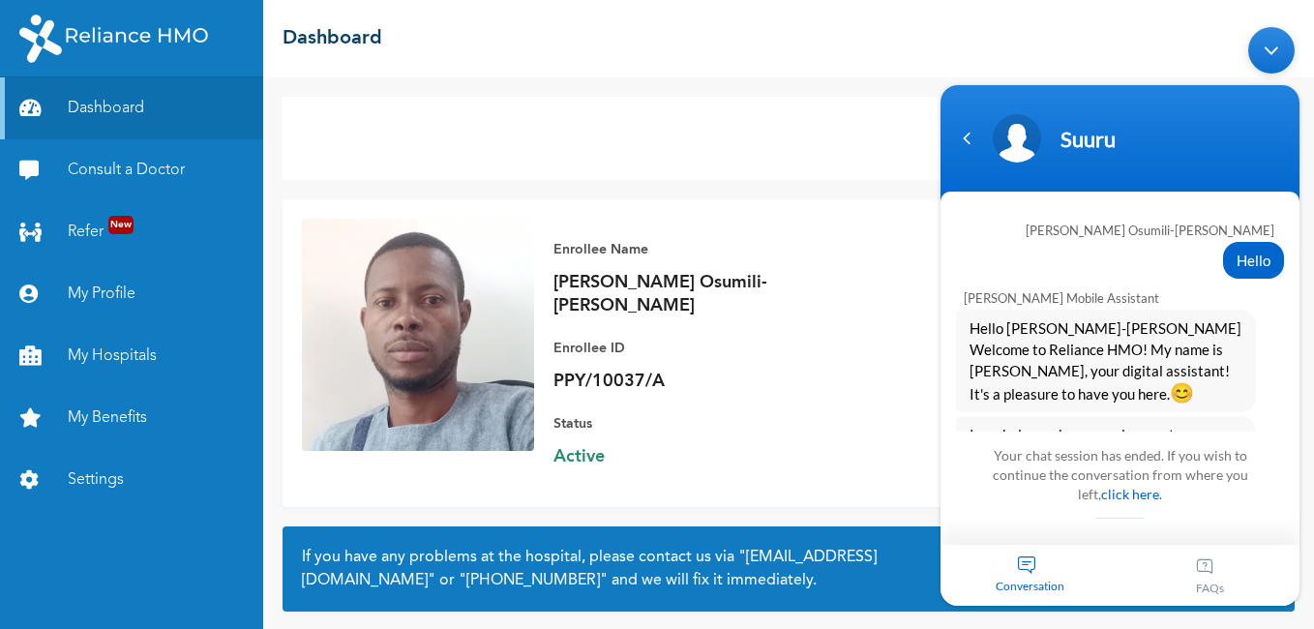
click at [1021, 575] on div "Conversation" at bounding box center [1030, 574] width 180 height 61
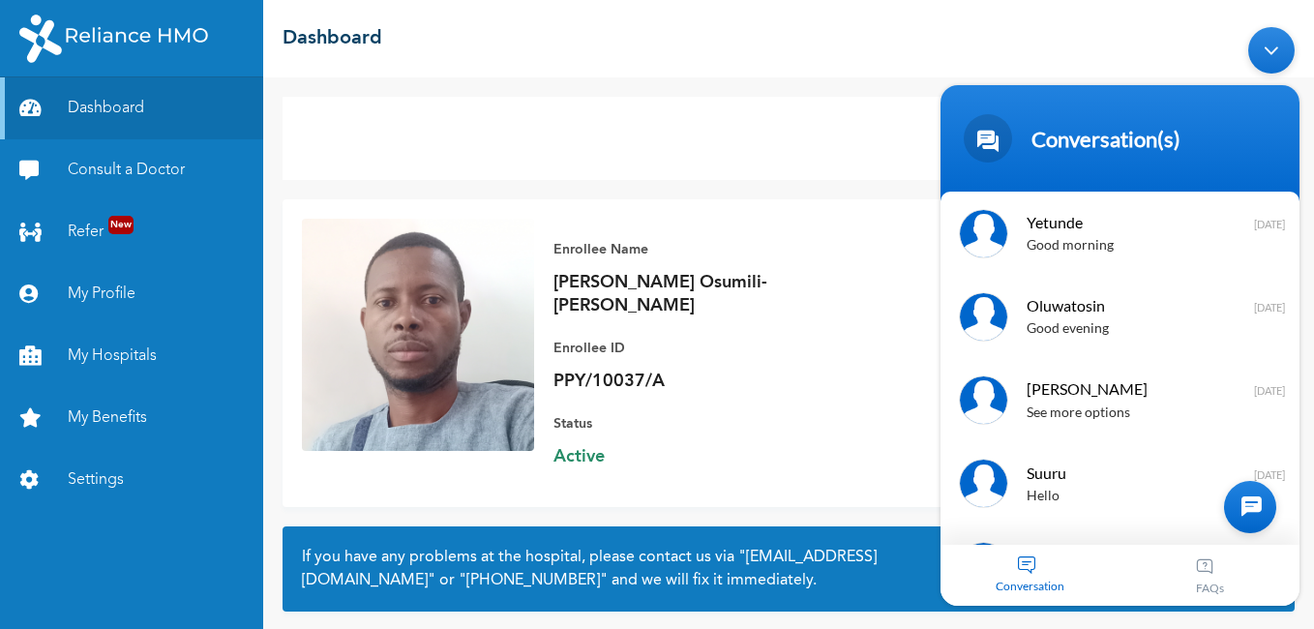
click at [1245, 499] on div at bounding box center [1250, 506] width 52 height 52
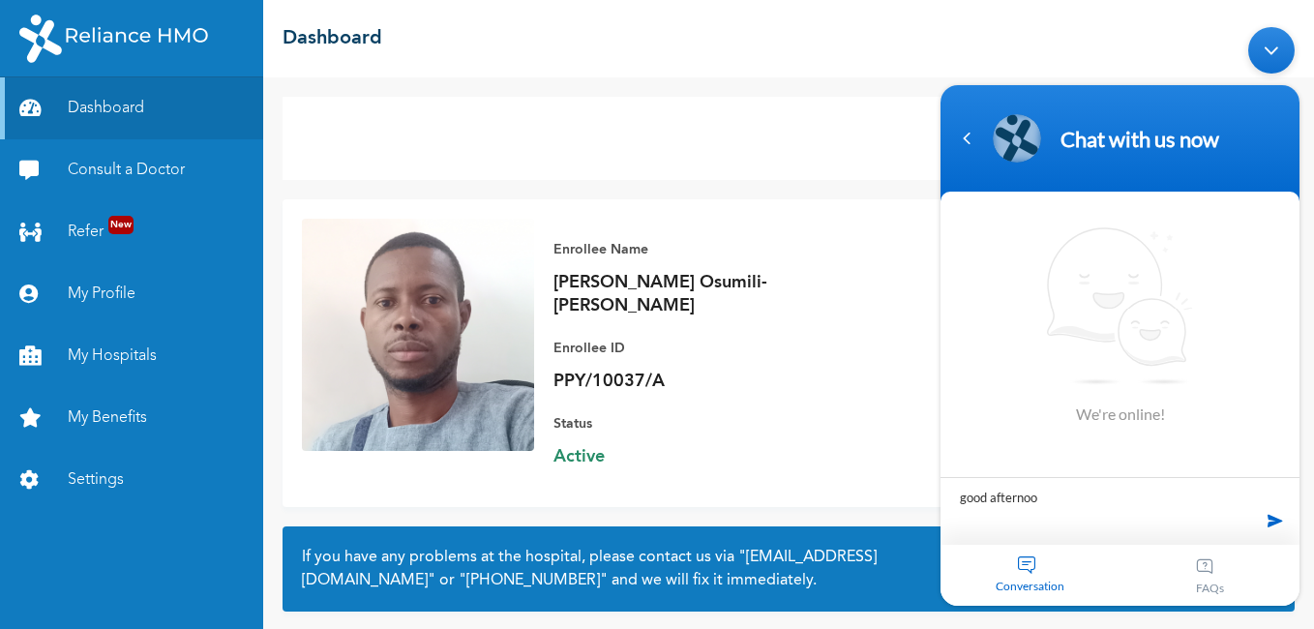
type textarea "good afternoon"
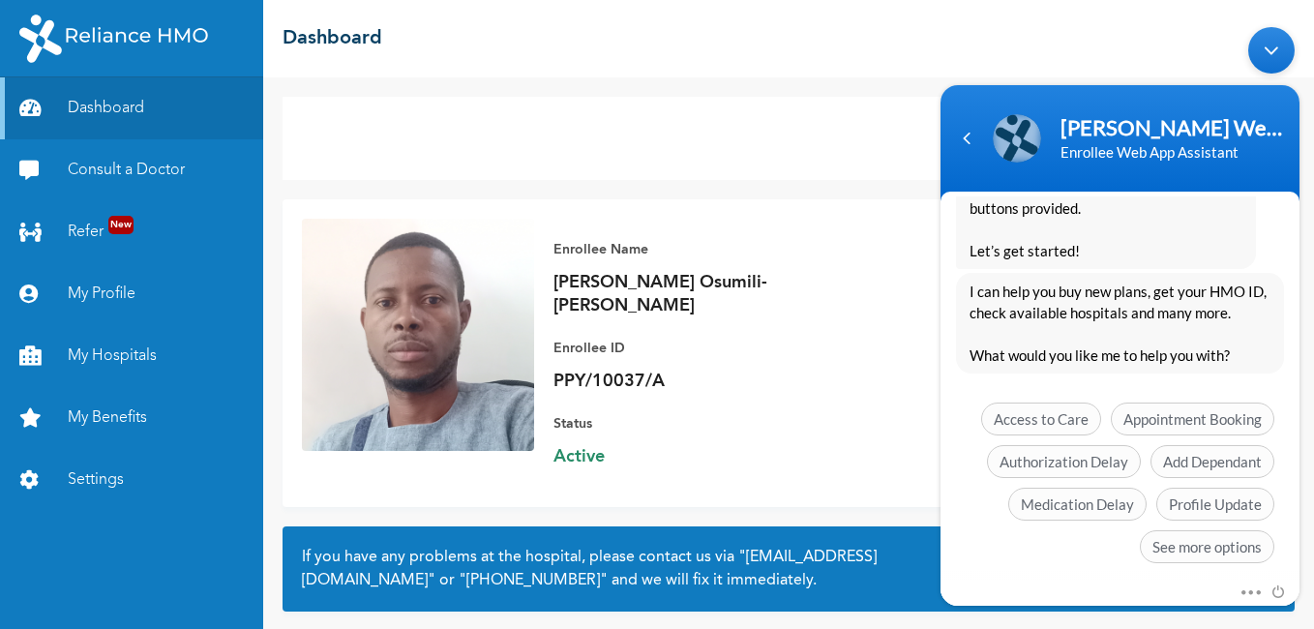
scroll to position [500, 0]
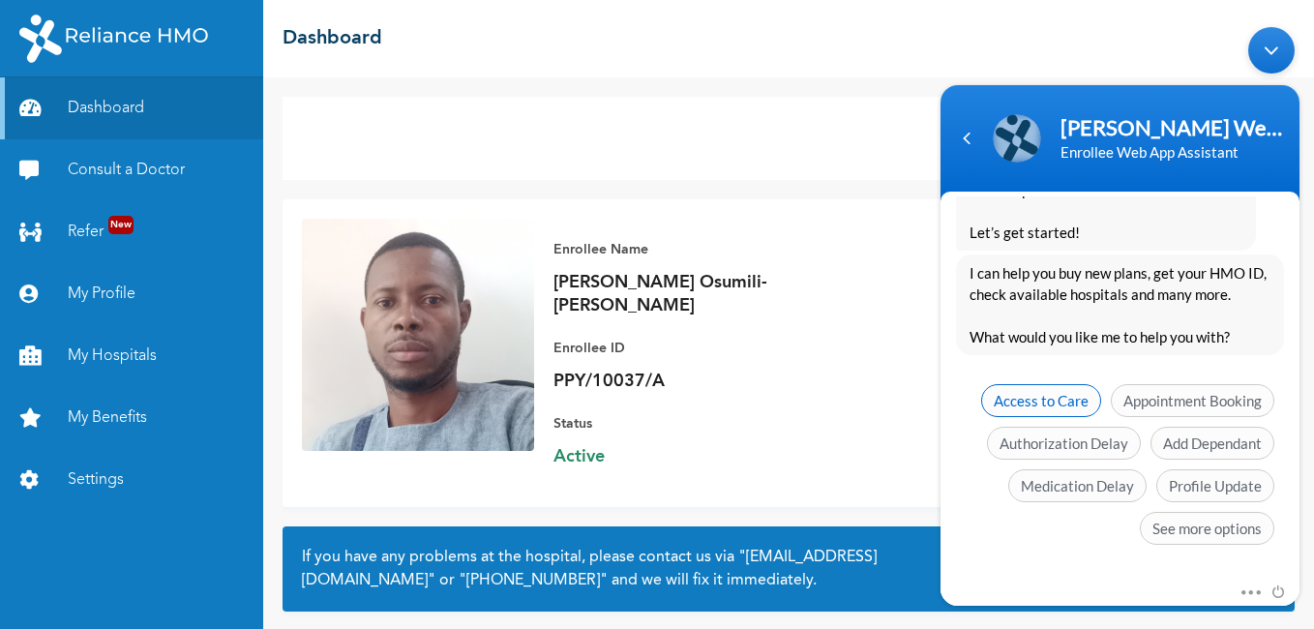
click at [1036, 402] on span "Access to Care" at bounding box center [1041, 399] width 120 height 33
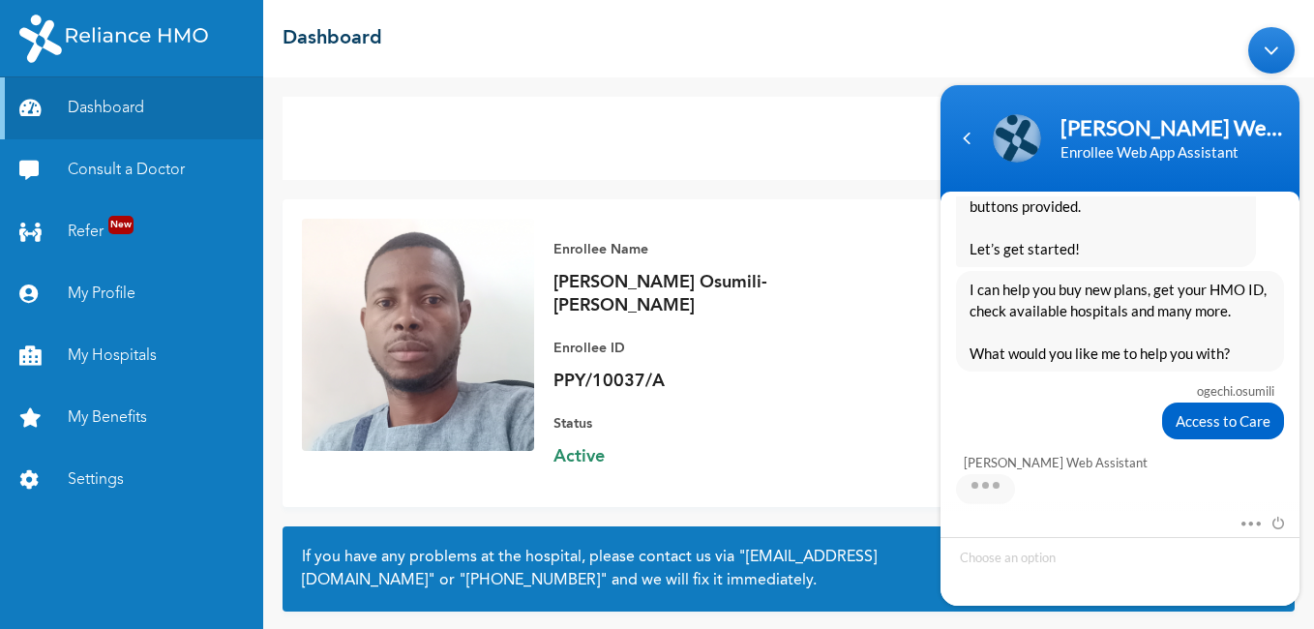
scroll to position [558, 0]
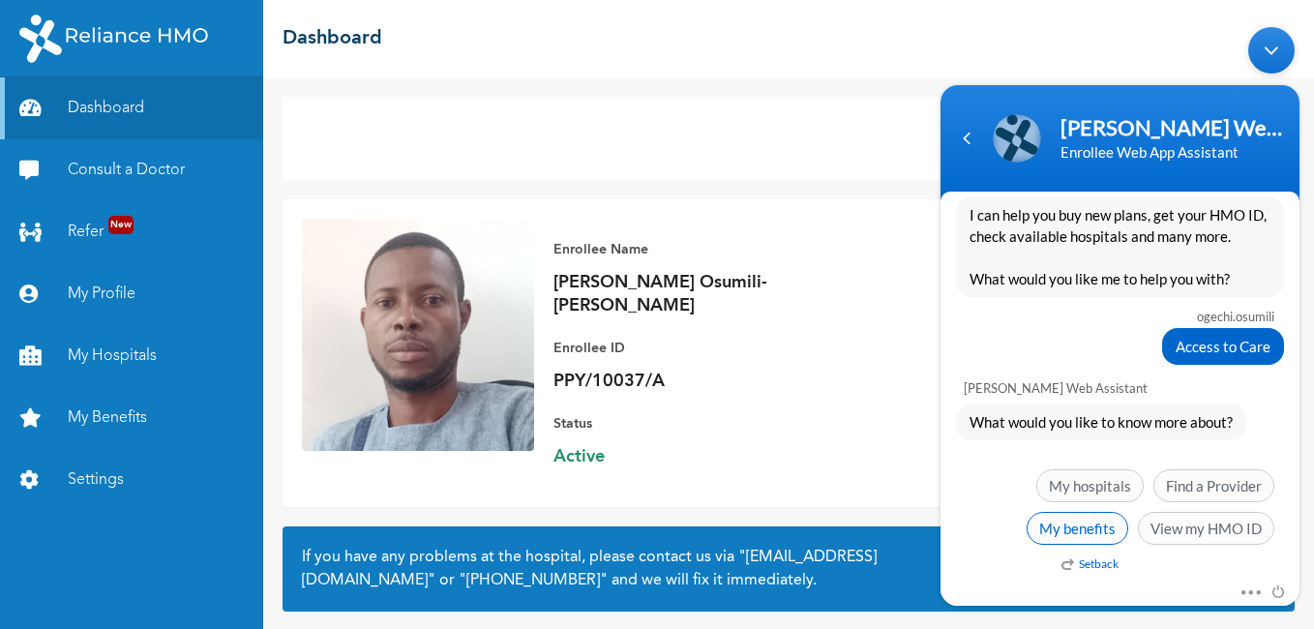
click at [1055, 534] on span "My benefits" at bounding box center [1077, 527] width 102 height 33
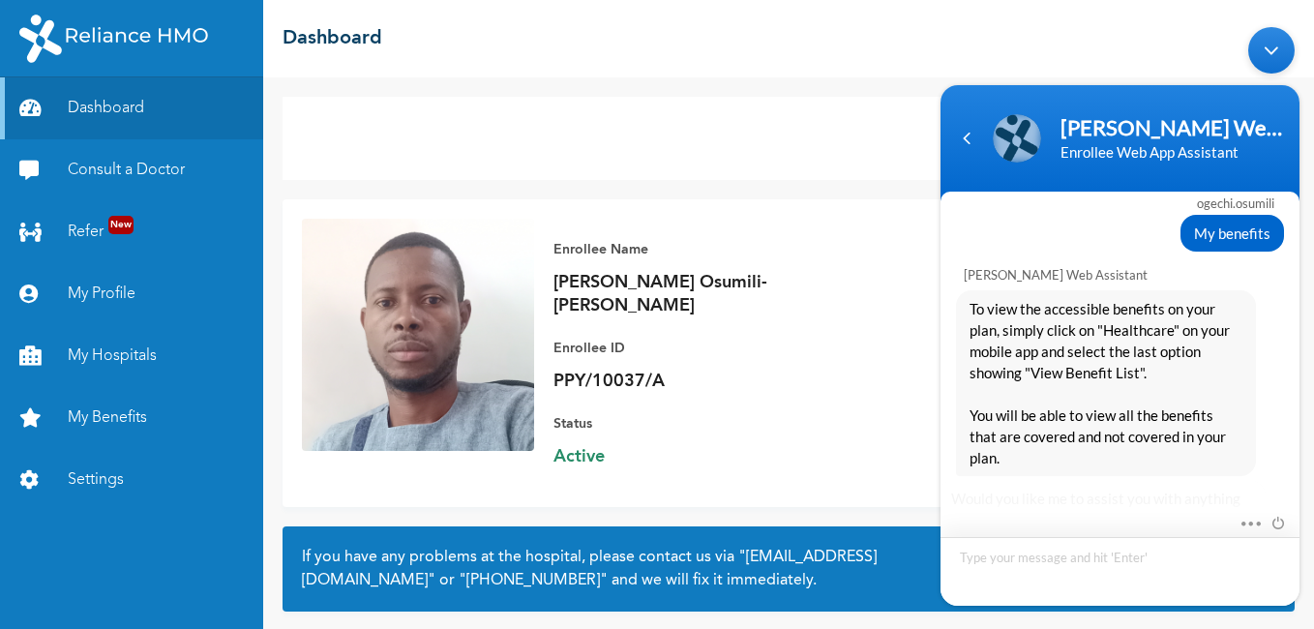
scroll to position [917, 0]
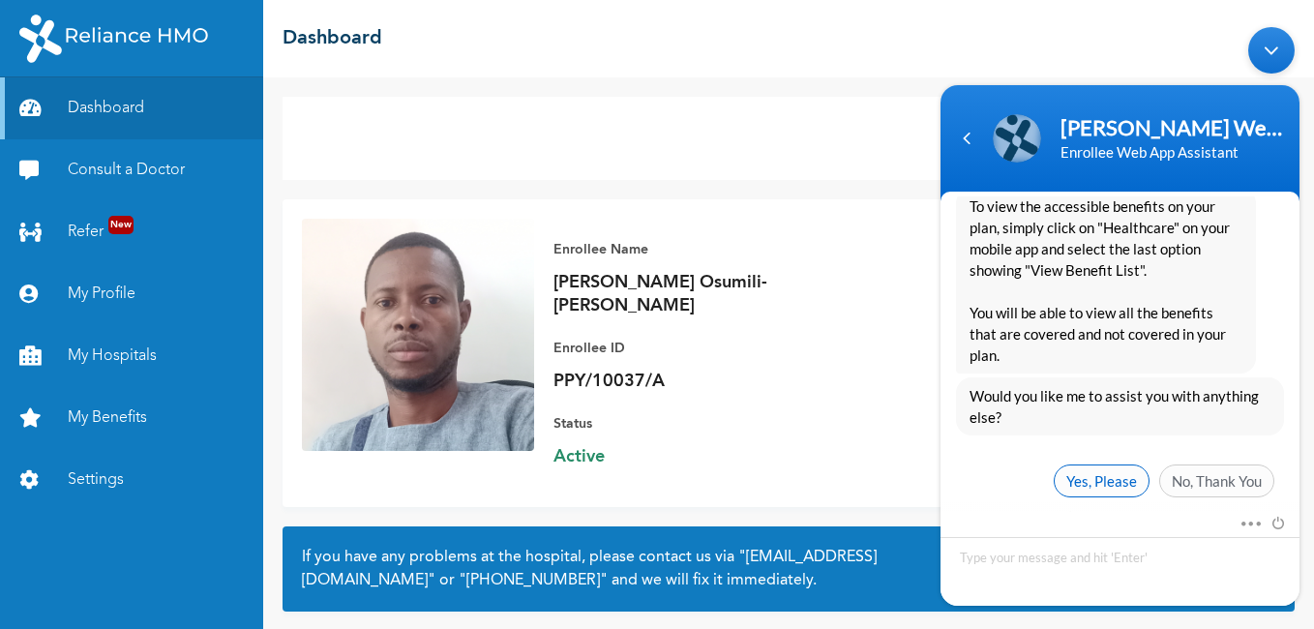
click at [1094, 465] on span "Yes, Please" at bounding box center [1102, 479] width 96 height 33
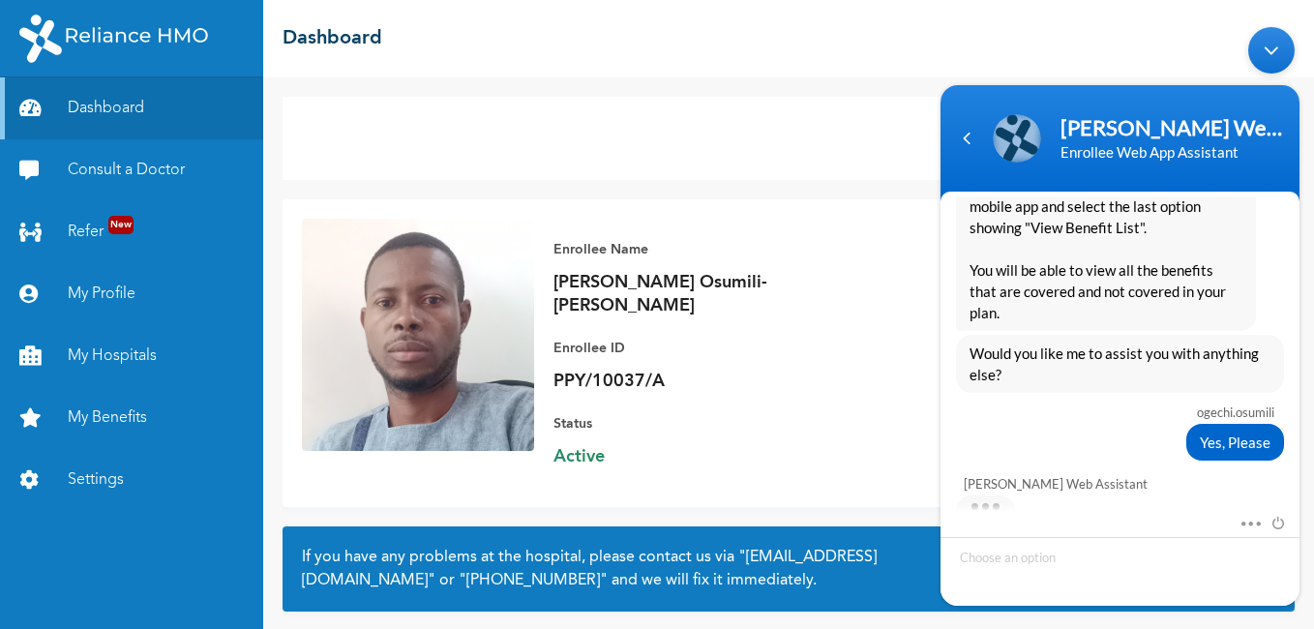
scroll to position [1119, 0]
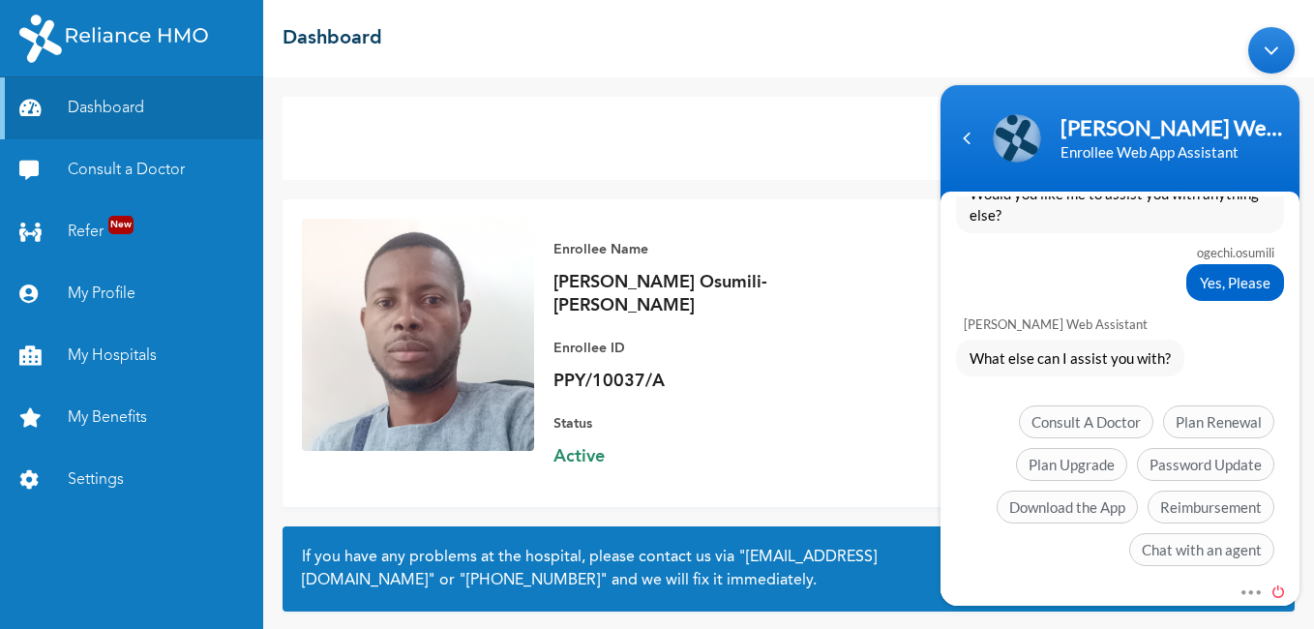
click at [1276, 591] on span at bounding box center [1273, 588] width 21 height 17
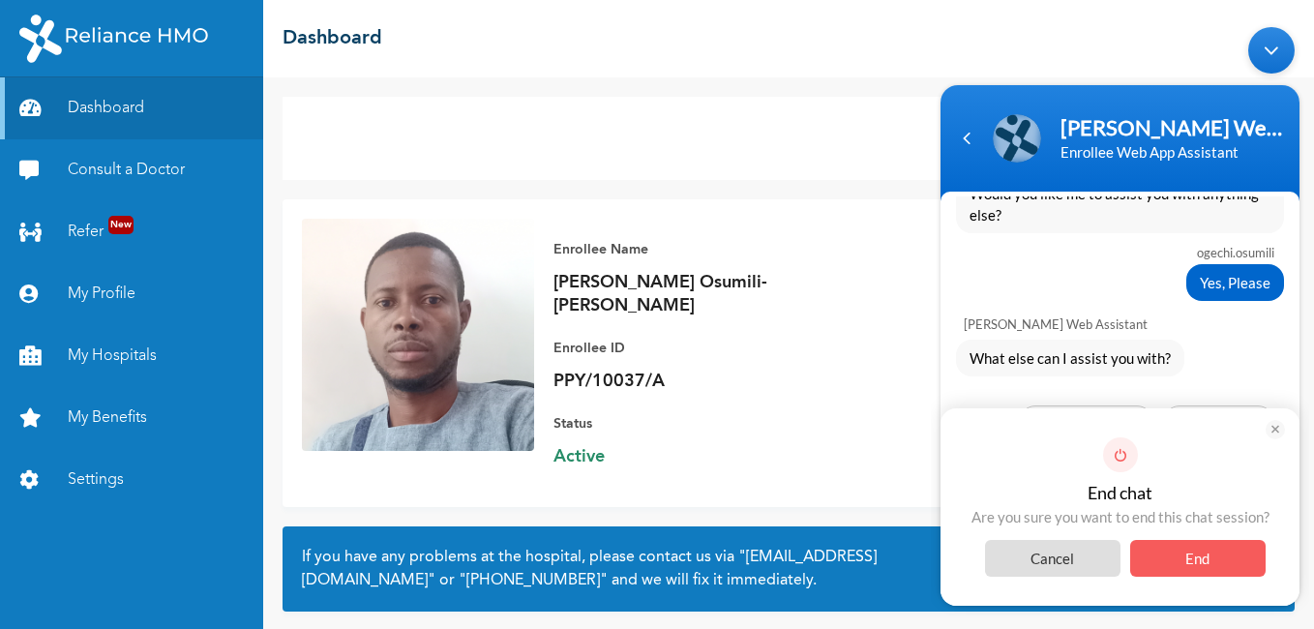
click at [1181, 562] on span "End" at bounding box center [1197, 557] width 135 height 37
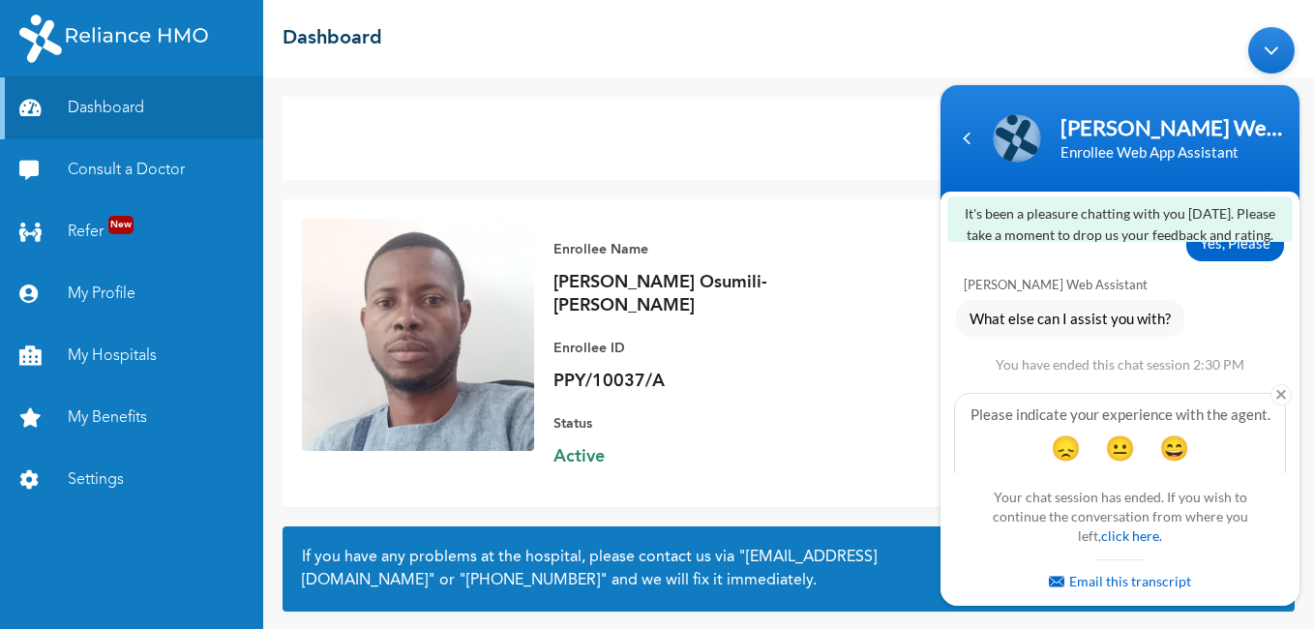
scroll to position [1201, 0]
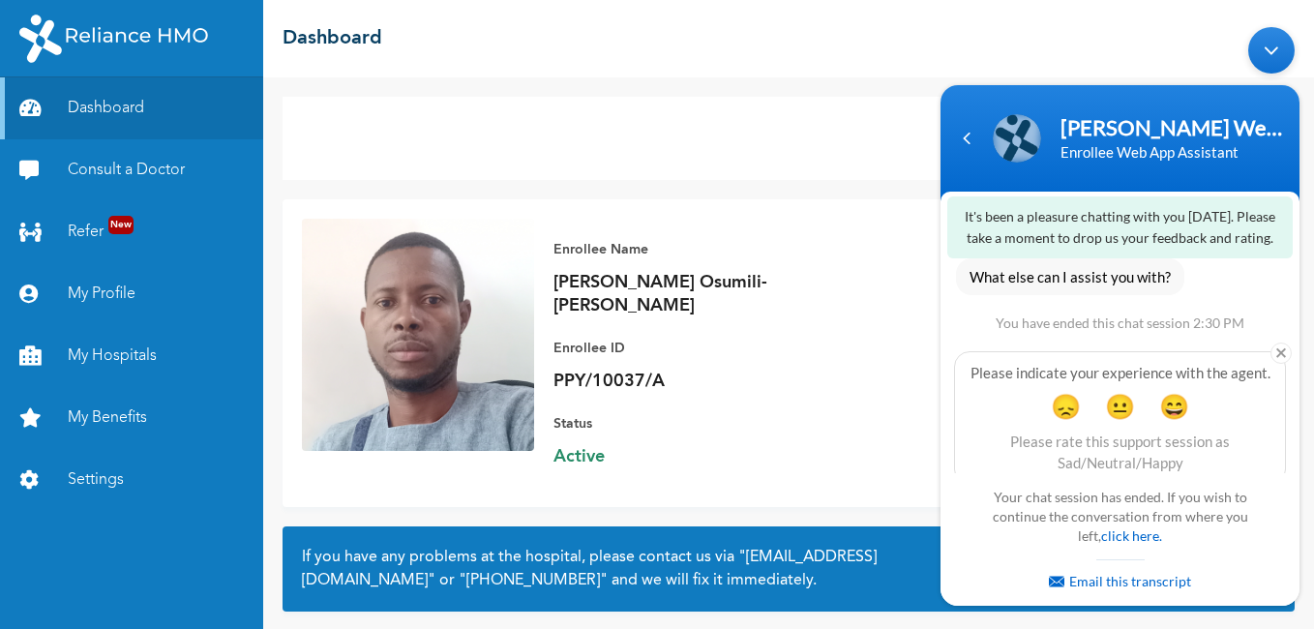
drag, startPoint x: 775, startPoint y: 431, endPoint x: 57, endPoint y: 387, distance: 719.2
click at [775, 445] on span "Active" at bounding box center [688, 456] width 271 height 23
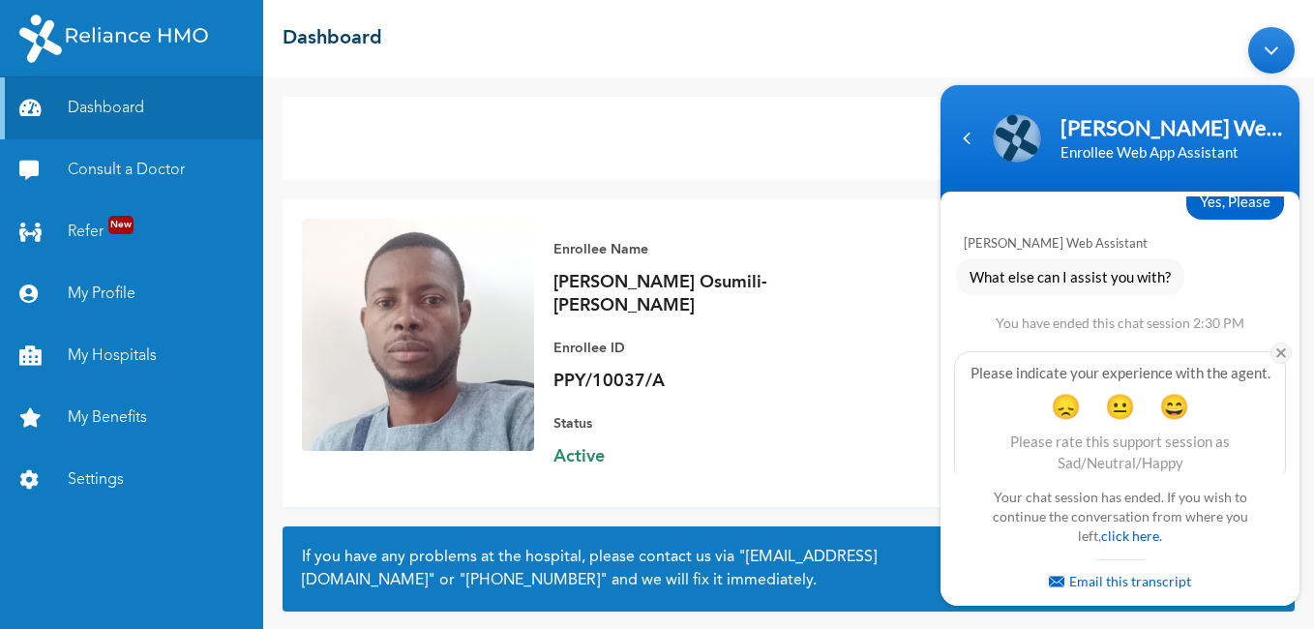
click at [1278, 342] on em at bounding box center [1280, 352] width 21 height 21
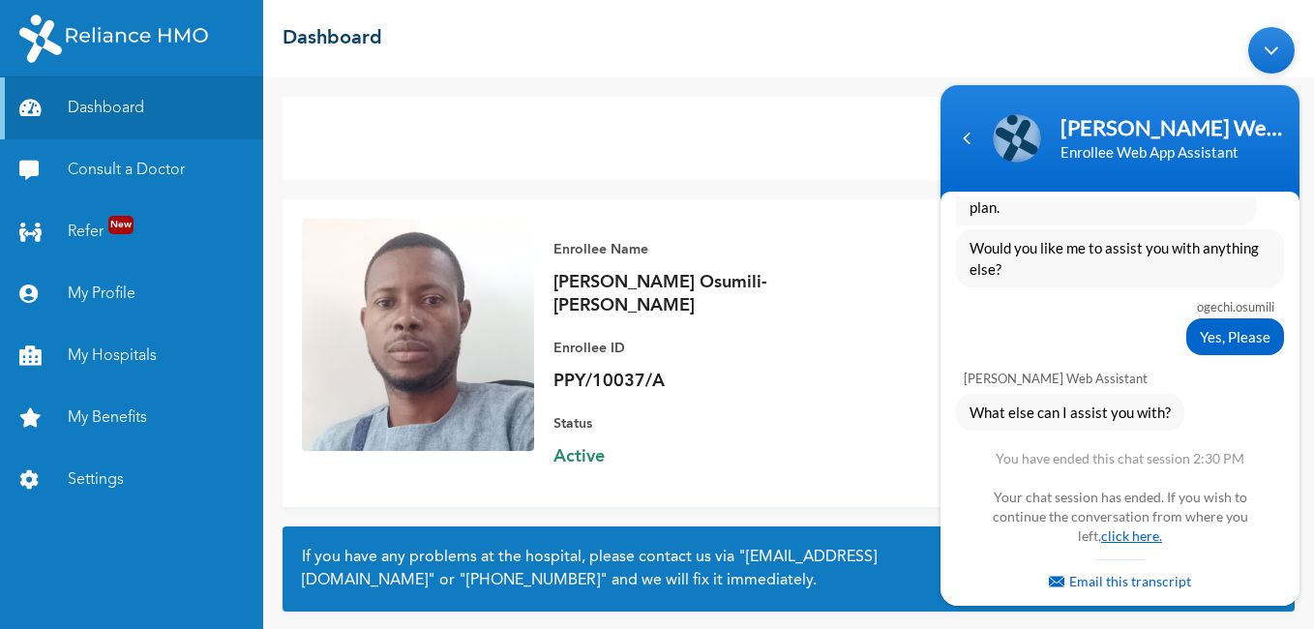
click at [1121, 537] on link "click here." at bounding box center [1131, 534] width 61 height 16
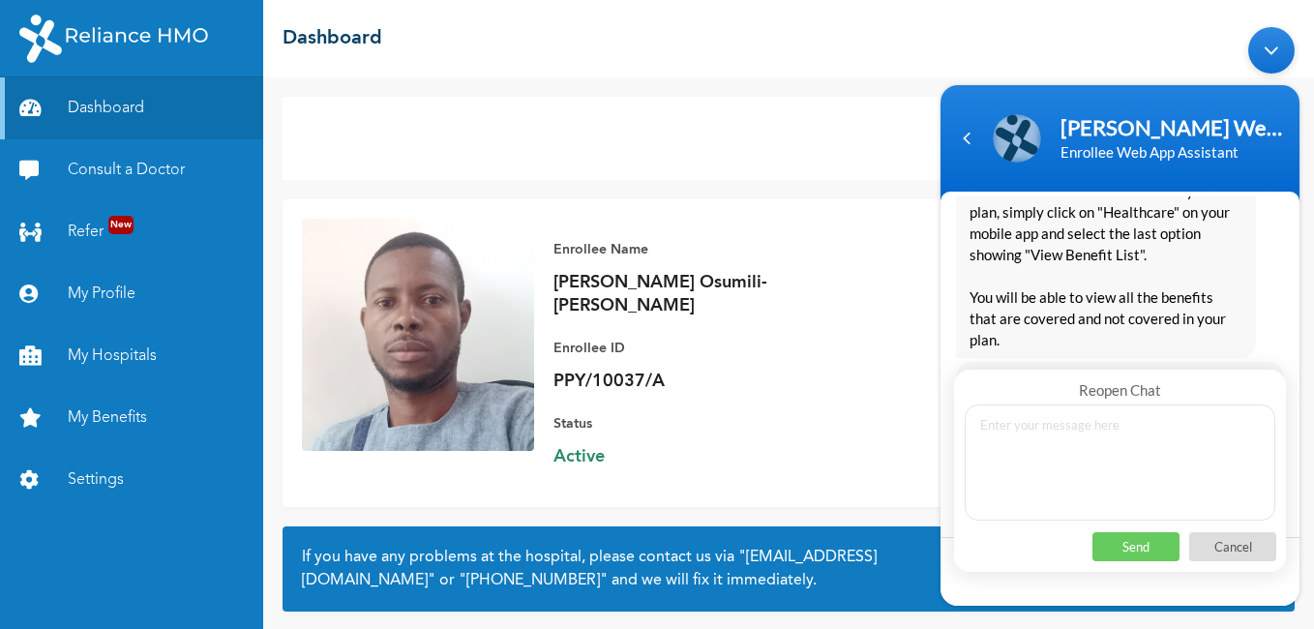
click at [1110, 467] on textarea at bounding box center [1120, 461] width 311 height 116
type textarea "i need an agent to talk to"
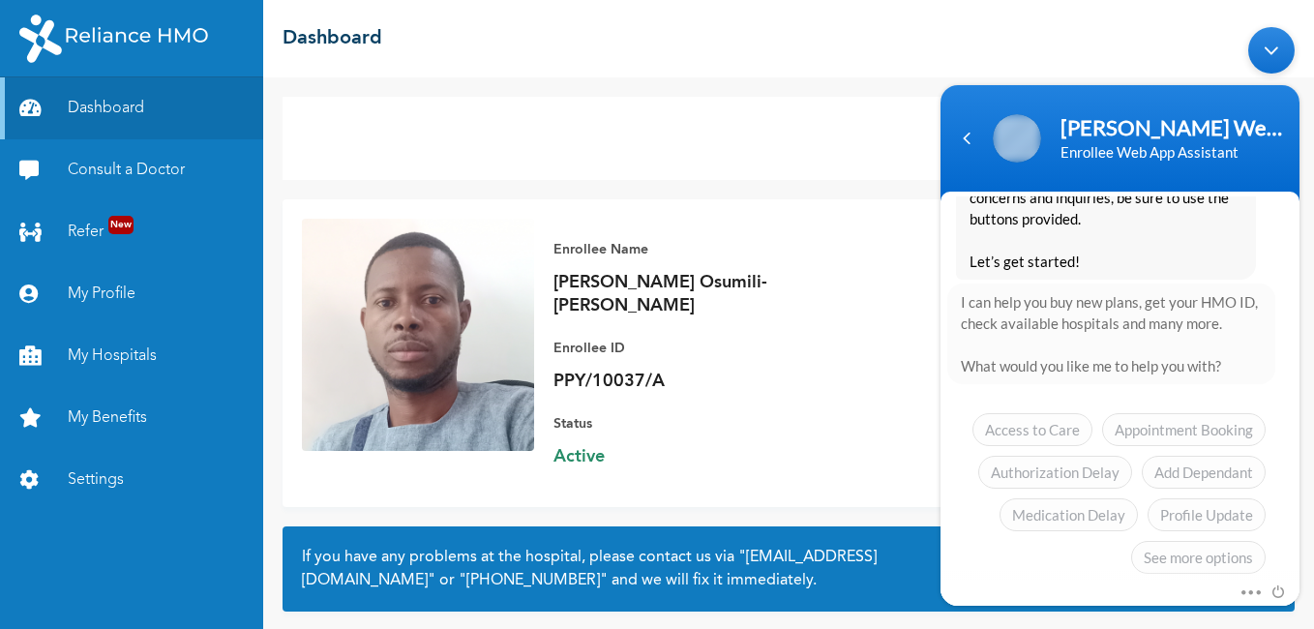
scroll to position [1816, 0]
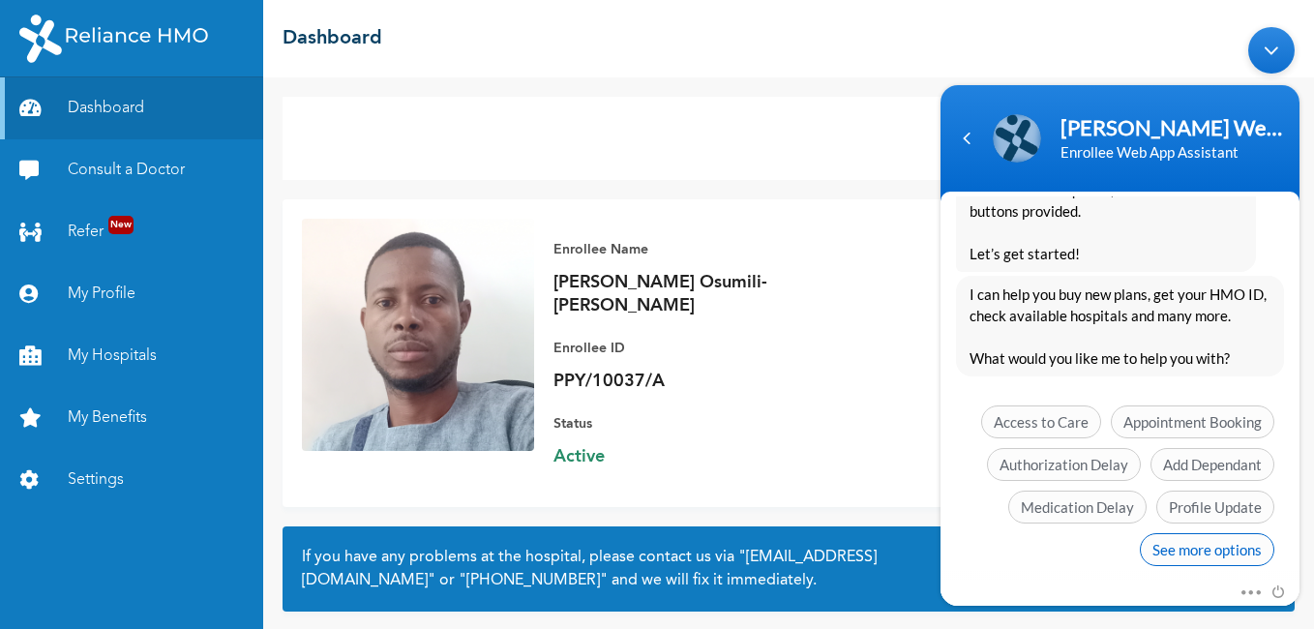
click at [1214, 533] on span "See more options" at bounding box center [1207, 548] width 134 height 33
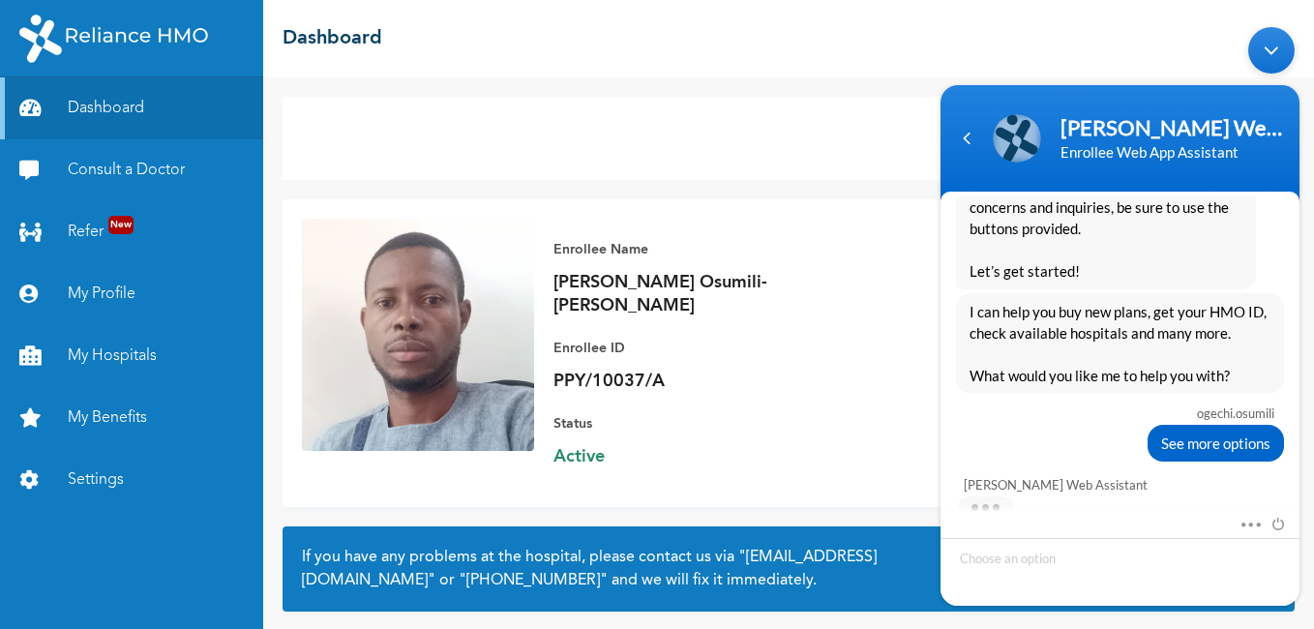
scroll to position [1959, 0]
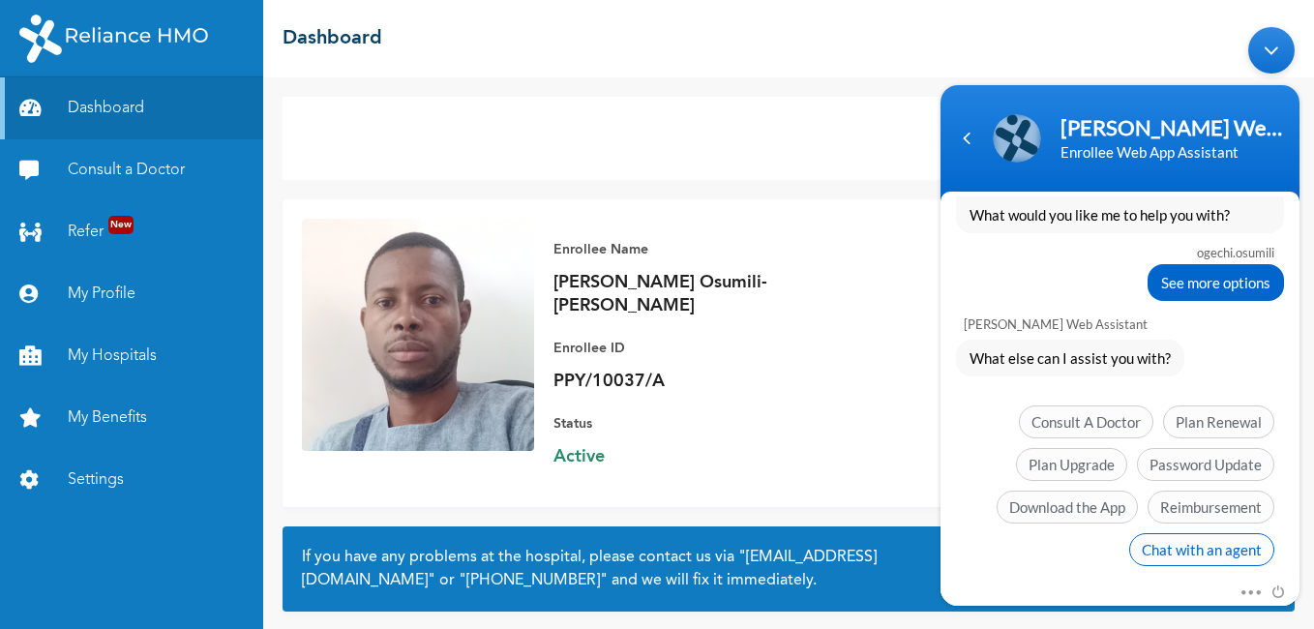
click at [1174, 532] on span "Chat with an agent" at bounding box center [1201, 548] width 145 height 33
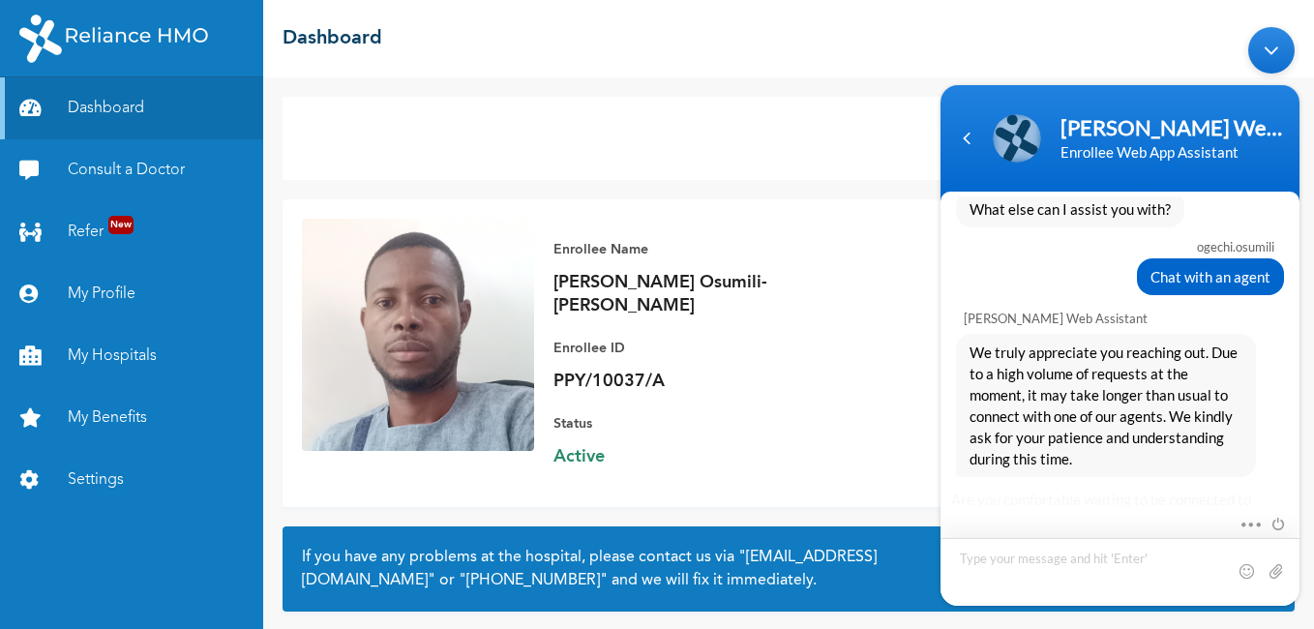
scroll to position [2253, 0]
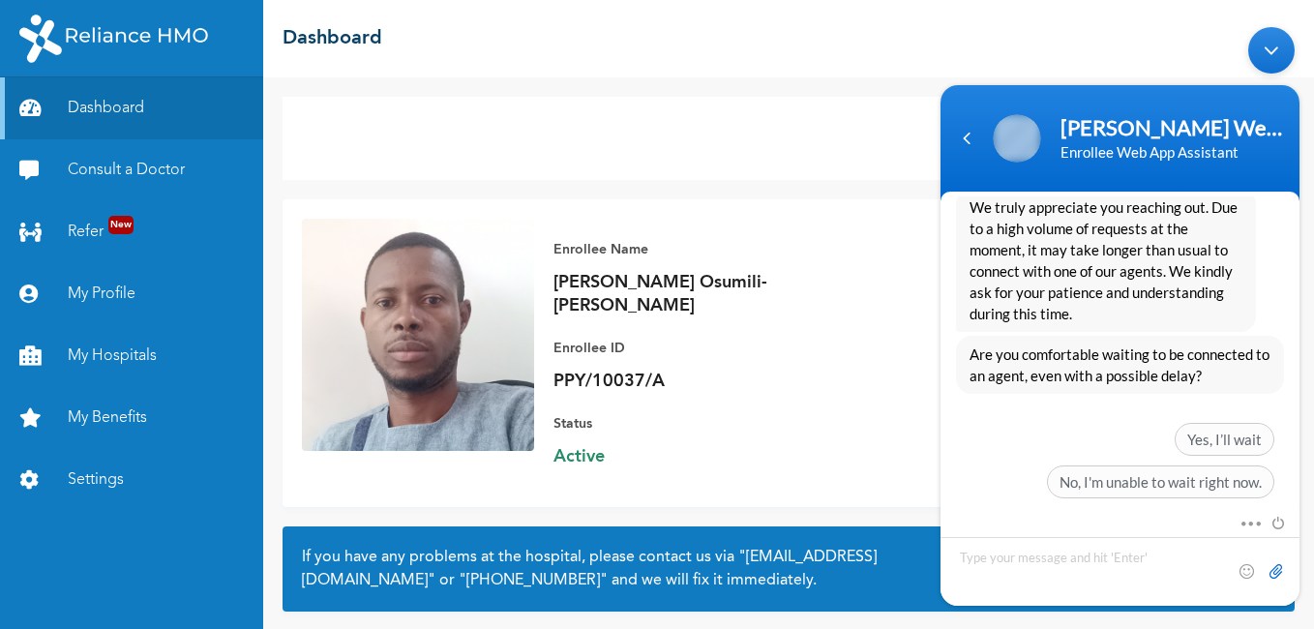
click at [1279, 573] on input "file" at bounding box center [1274, 569] width 19 height 19
click at [1139, 556] on textarea "Type your message and hit 'Enter'" at bounding box center [1119, 570] width 359 height 69
type textarea "hello"
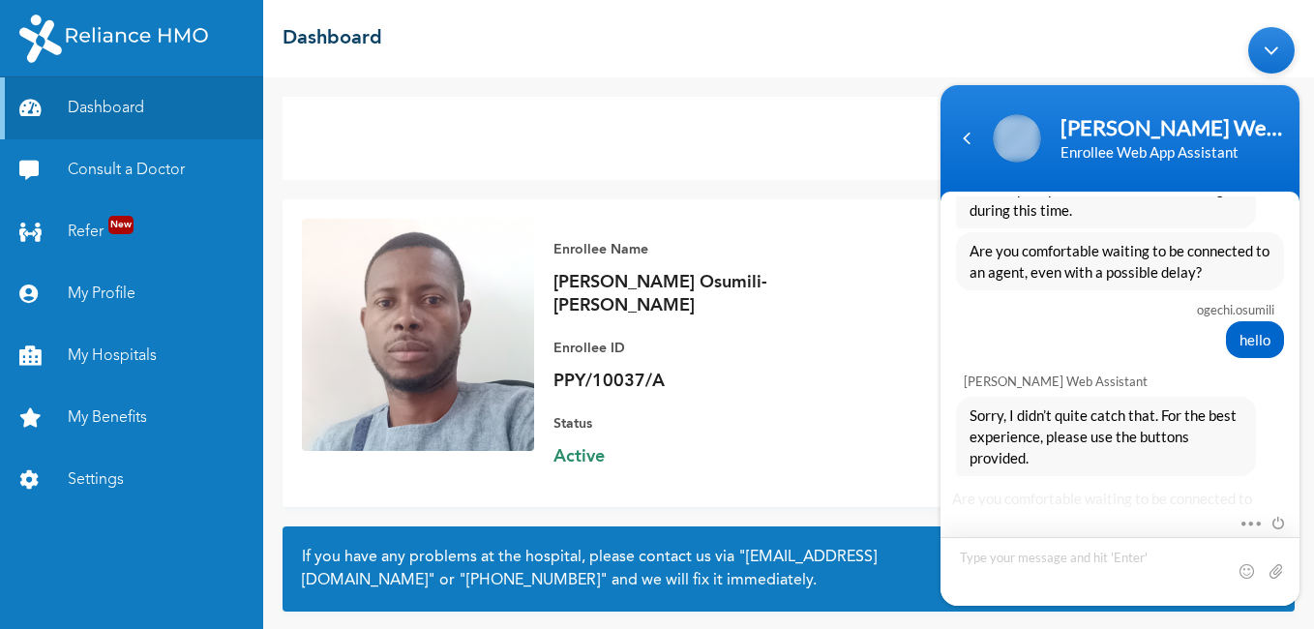
scroll to position [2502, 0]
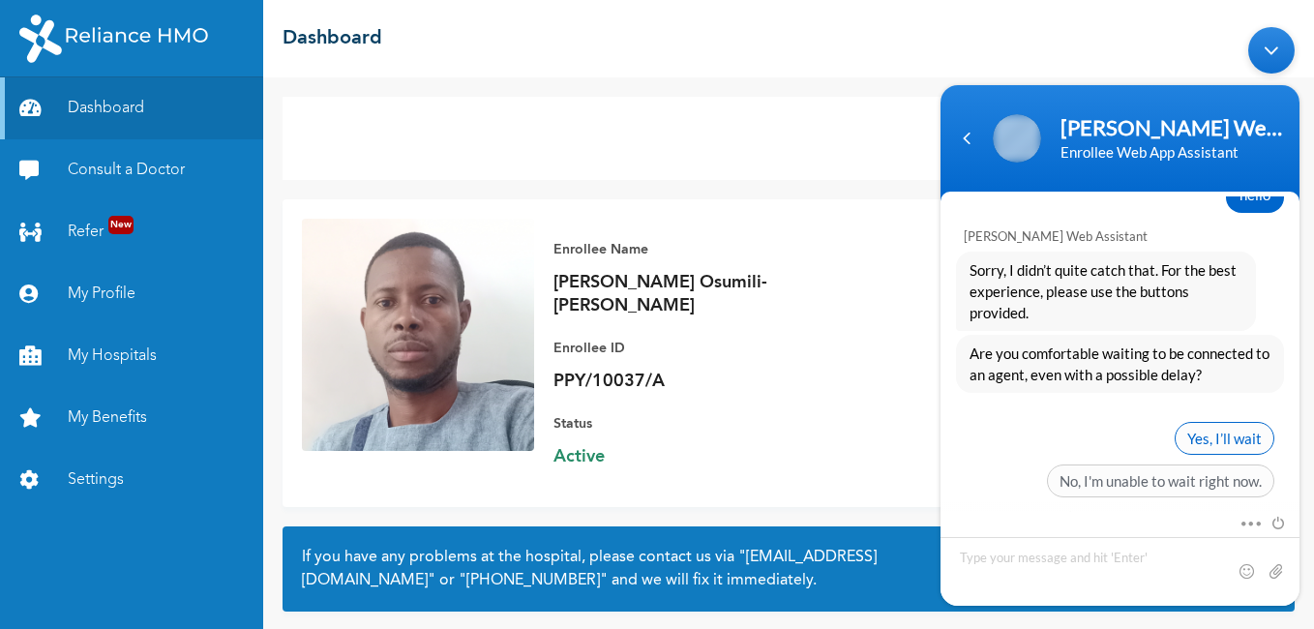
click at [1225, 421] on span "Yes, I’ll wait" at bounding box center [1225, 437] width 100 height 33
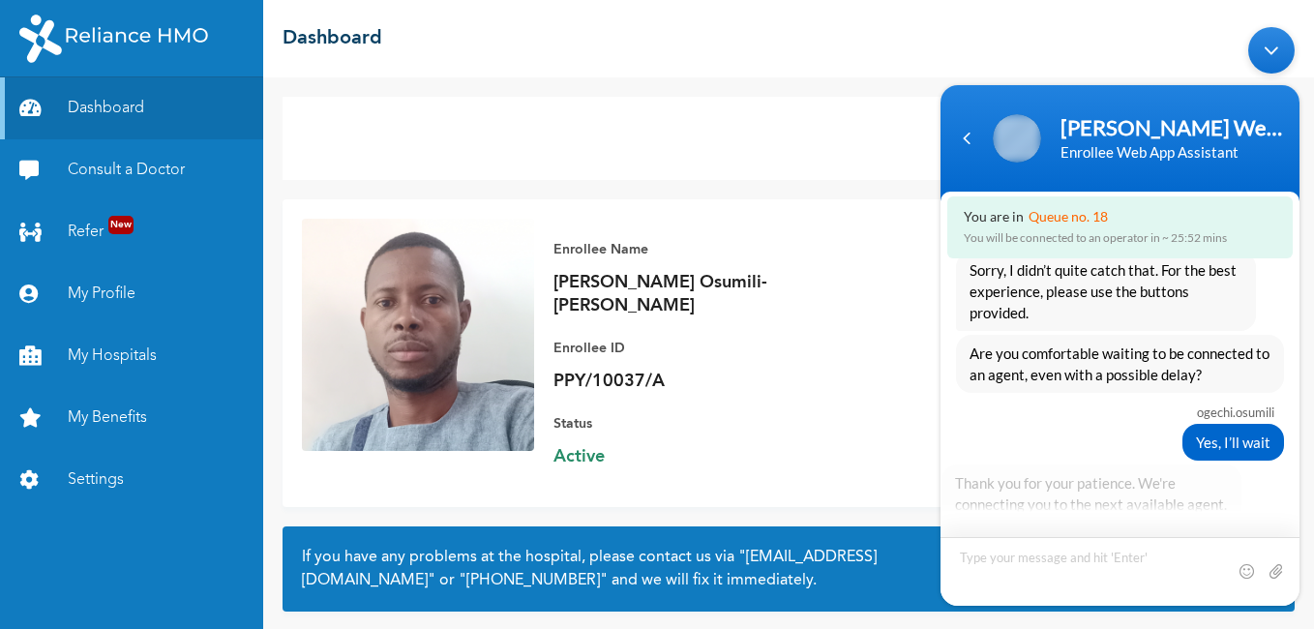
scroll to position [2644, 0]
